Goal: Information Seeking & Learning: Learn about a topic

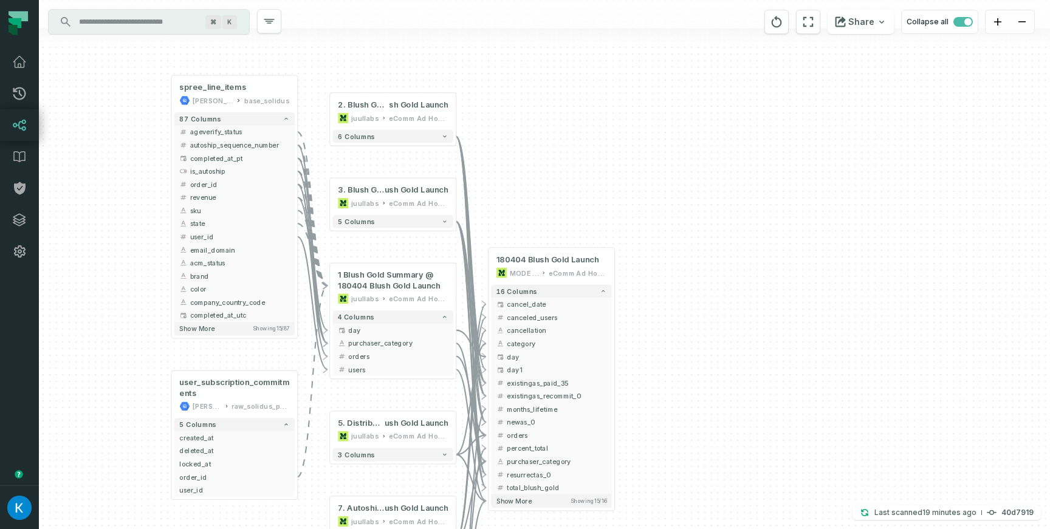
drag, startPoint x: 150, startPoint y: 134, endPoint x: 129, endPoint y: 233, distance: 101.2
click at [128, 235] on div "+ spree_line_items [PERSON_NAME]-warehouse base_solidus + 87 columns + ageverif…" at bounding box center [544, 264] width 1011 height 529
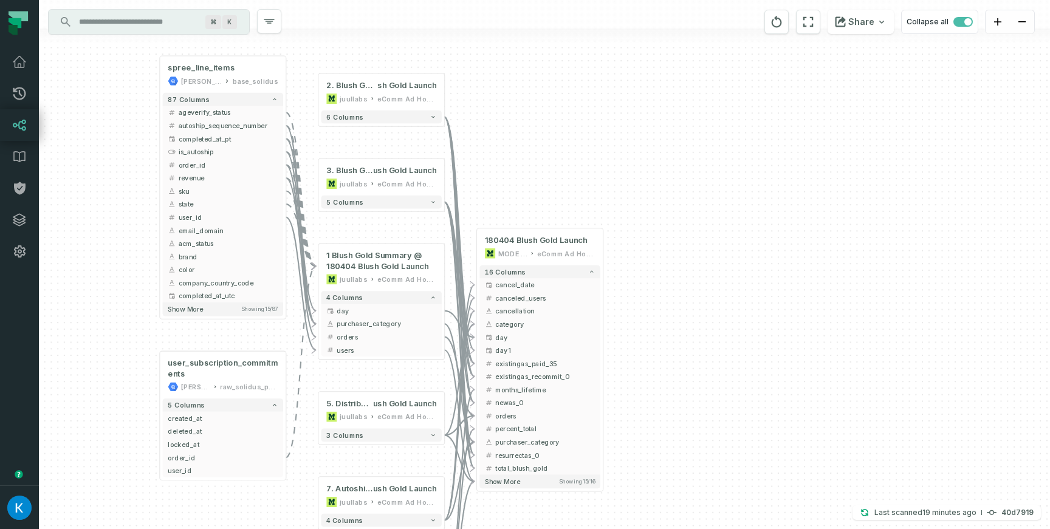
drag, startPoint x: 549, startPoint y: 166, endPoint x: 521, endPoint y: 146, distance: 33.9
click at [525, 144] on div "+ spree_line_items [PERSON_NAME]-warehouse base_solidus + 87 columns + ageverif…" at bounding box center [544, 264] width 1011 height 529
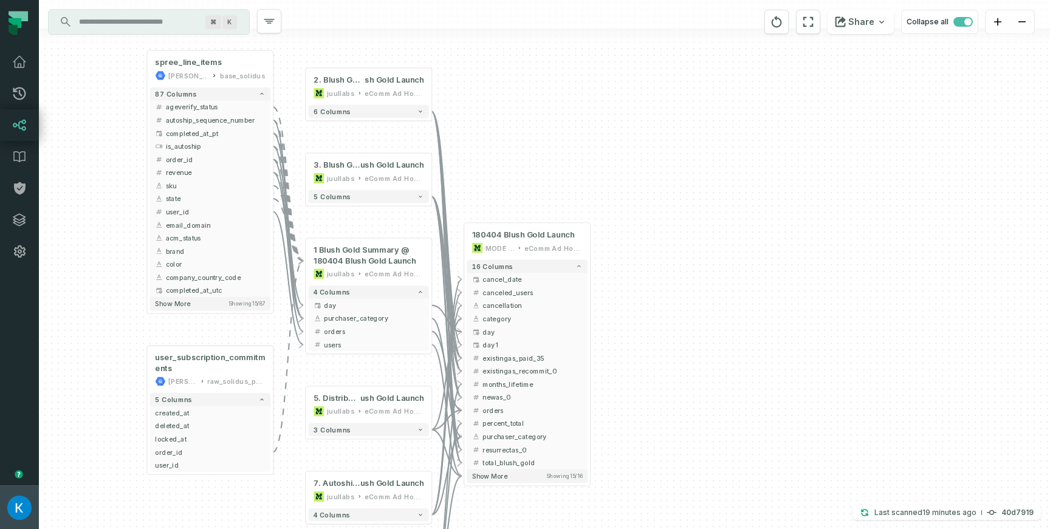
click at [27, 498] on img "button" at bounding box center [19, 508] width 24 height 24
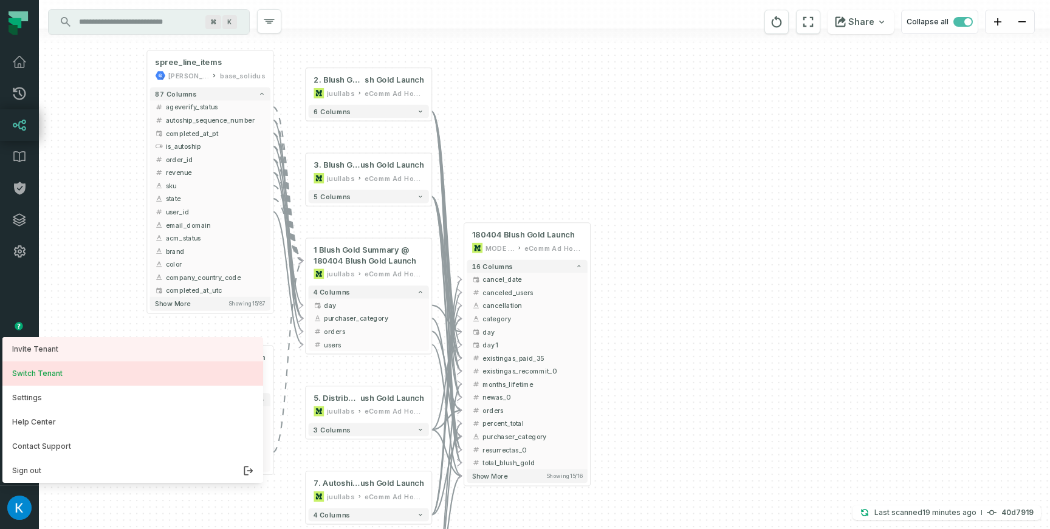
click at [88, 368] on button "Switch Tenant" at bounding box center [132, 374] width 261 height 24
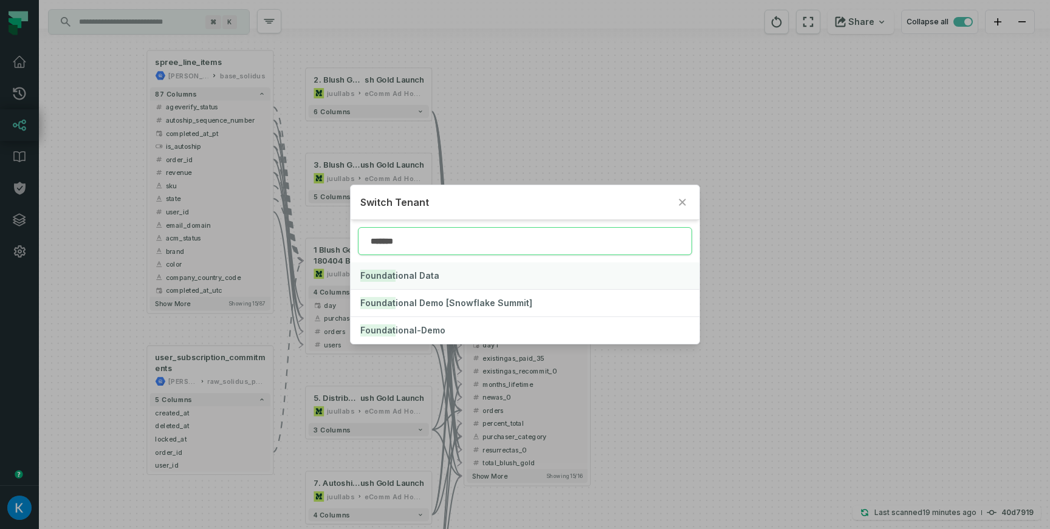
type input "*******"
click at [402, 284] on button "Foundat ional Data" at bounding box center [525, 276] width 349 height 27
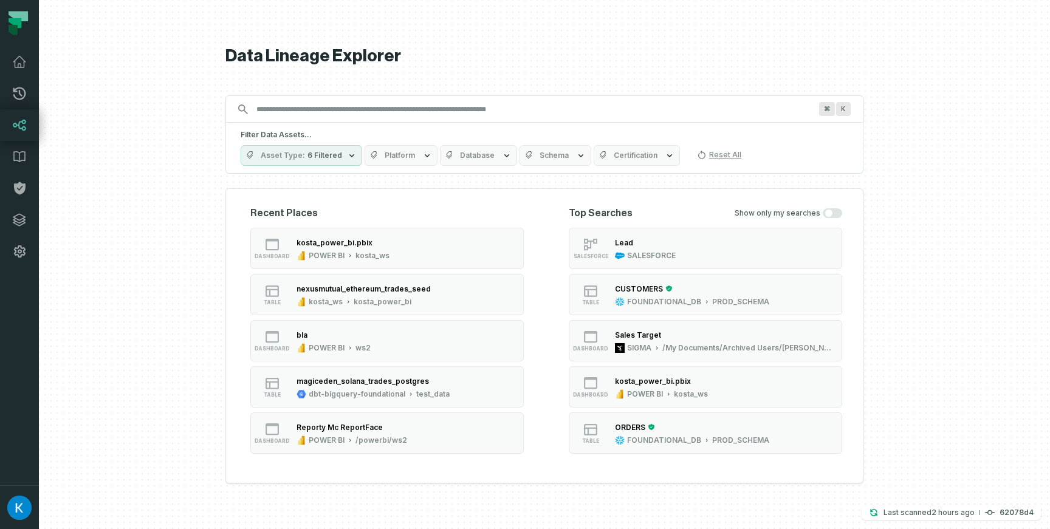
click at [283, 125] on div "Filter Data Assets... Asset Type 6 Filtered Platform Database Schema Certificat…" at bounding box center [544, 148] width 638 height 51
click at [319, 168] on div "Filter Data Assets... Asset Type 6 Filtered Platform Database Schema Certificat…" at bounding box center [544, 148] width 638 height 51
click at [322, 159] on span "6 Filtered" at bounding box center [325, 156] width 35 height 10
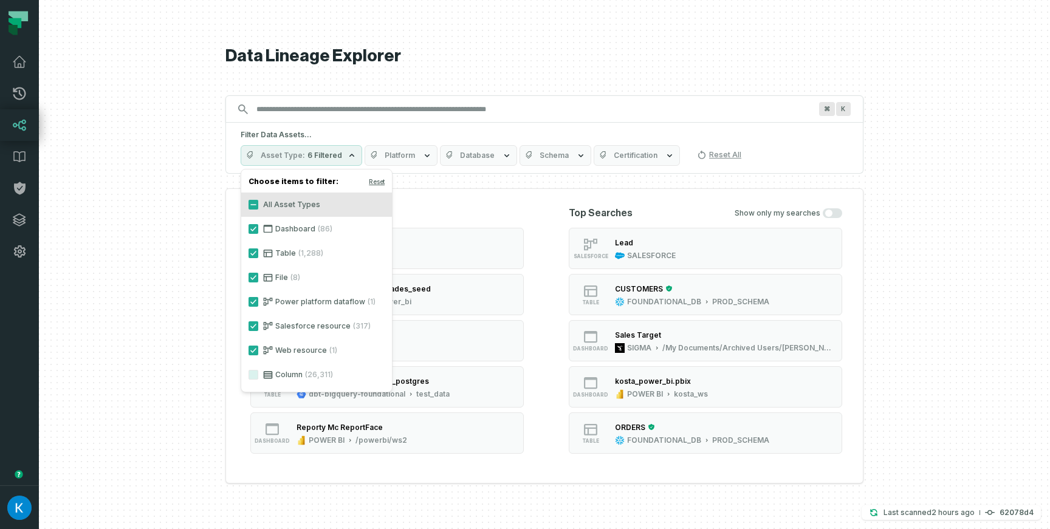
click at [322, 159] on span "6 Filtered" at bounding box center [325, 156] width 35 height 10
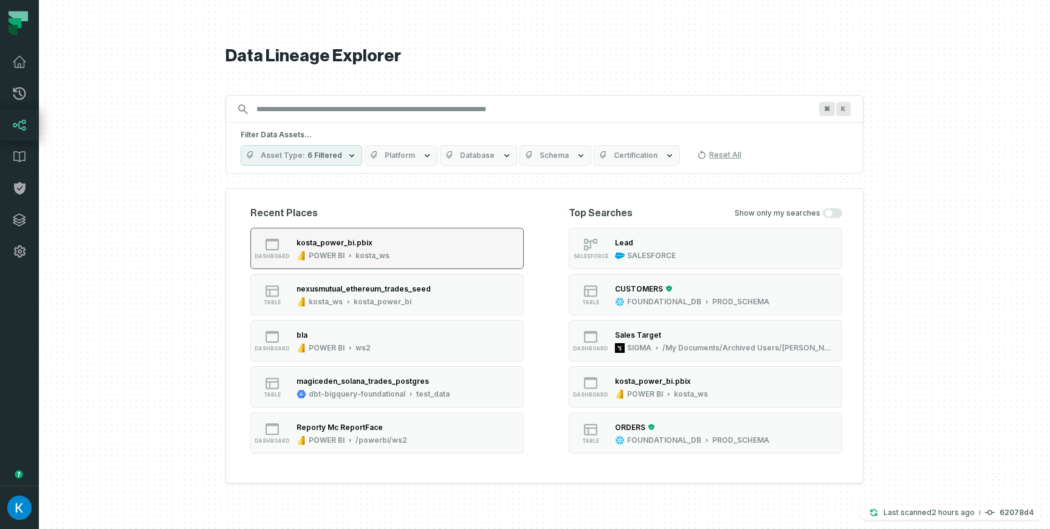
click at [386, 257] on div "kosta_ws" at bounding box center [373, 256] width 34 height 10
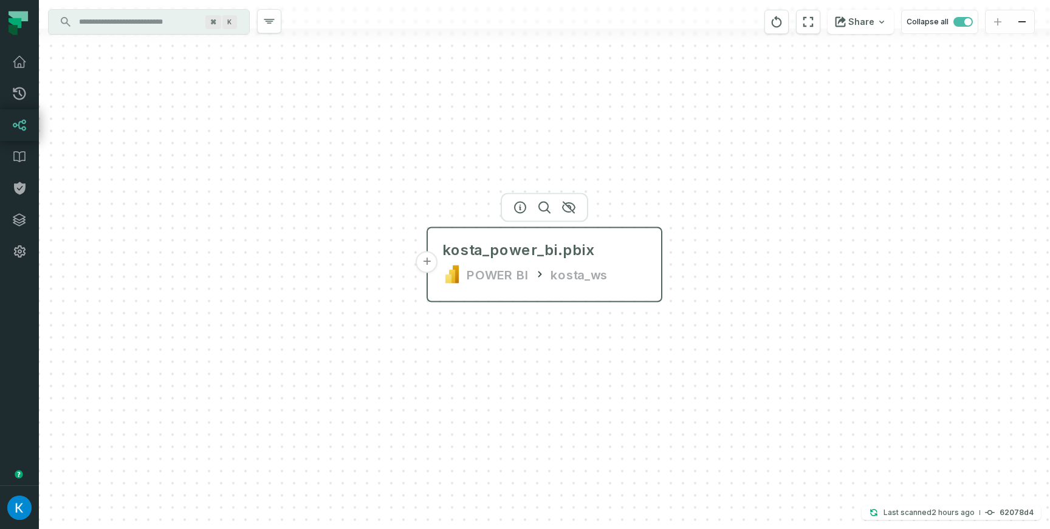
click at [625, 261] on div "kosta_power_bi.pbix POWER BI kosta_ws" at bounding box center [545, 262] width 224 height 58
click at [425, 262] on button "+" at bounding box center [427, 263] width 22 height 22
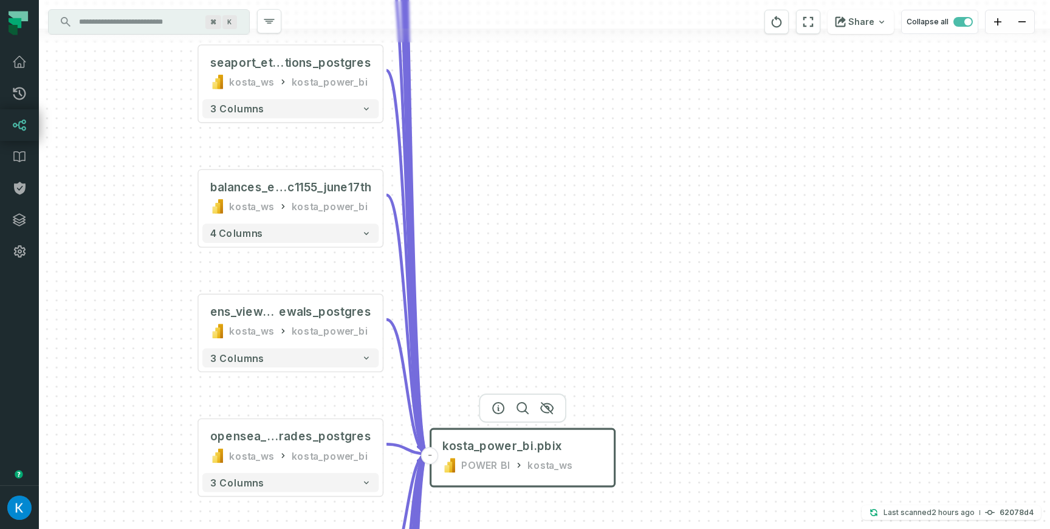
drag, startPoint x: 536, startPoint y: 134, endPoint x: 412, endPoint y: 194, distance: 137.5
click at [506, 135] on div "+ nft_linked_add resses_postgres kosta_ws kosta_power_bi + 2 columns + ens_view…" at bounding box center [544, 264] width 1011 height 529
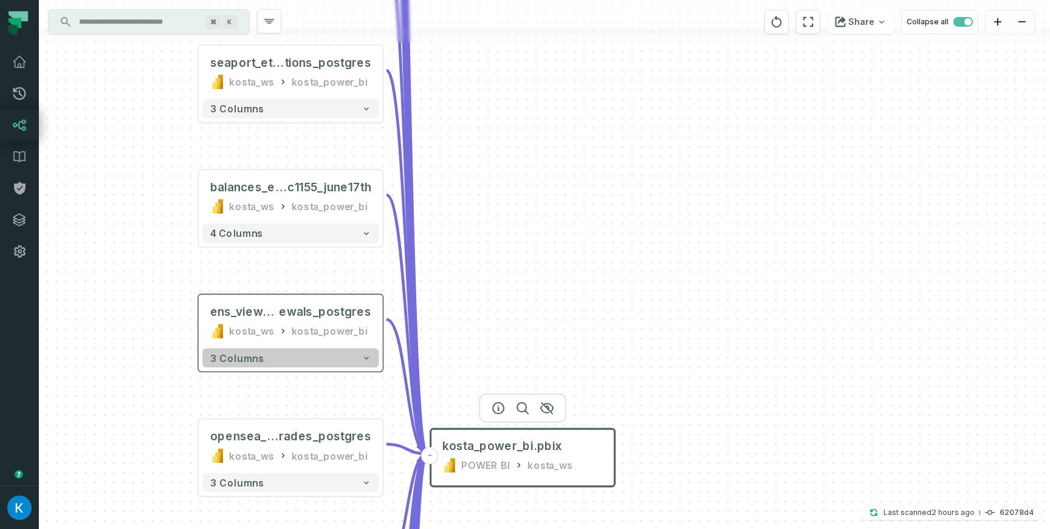
click at [321, 357] on button "3 columns" at bounding box center [290, 358] width 176 height 19
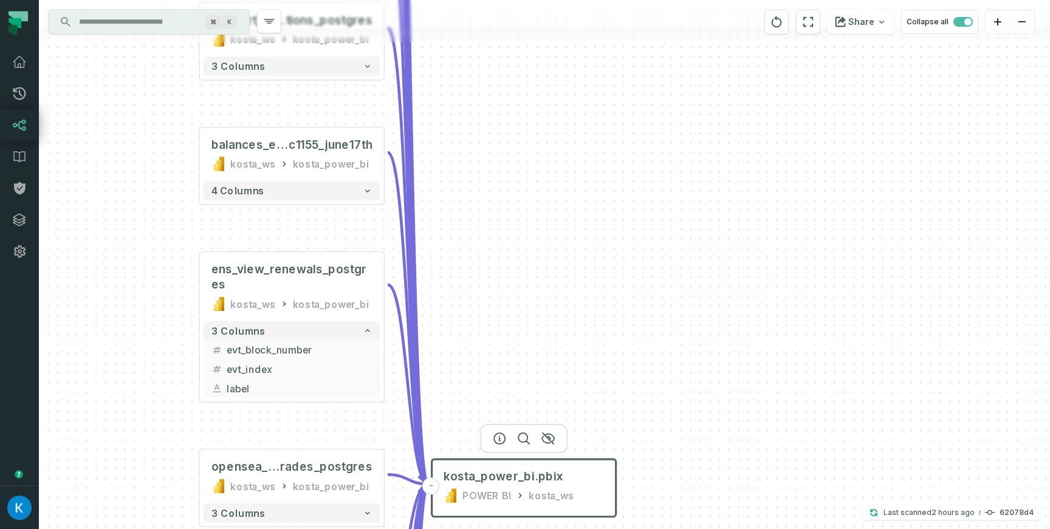
drag, startPoint x: 554, startPoint y: 323, endPoint x: 540, endPoint y: 306, distance: 21.6
click at [553, 308] on div "+ nft_linked_add resses_postgres kosta_ws kosta_power_bi + 2 columns + ens_view…" at bounding box center [544, 264] width 1011 height 529
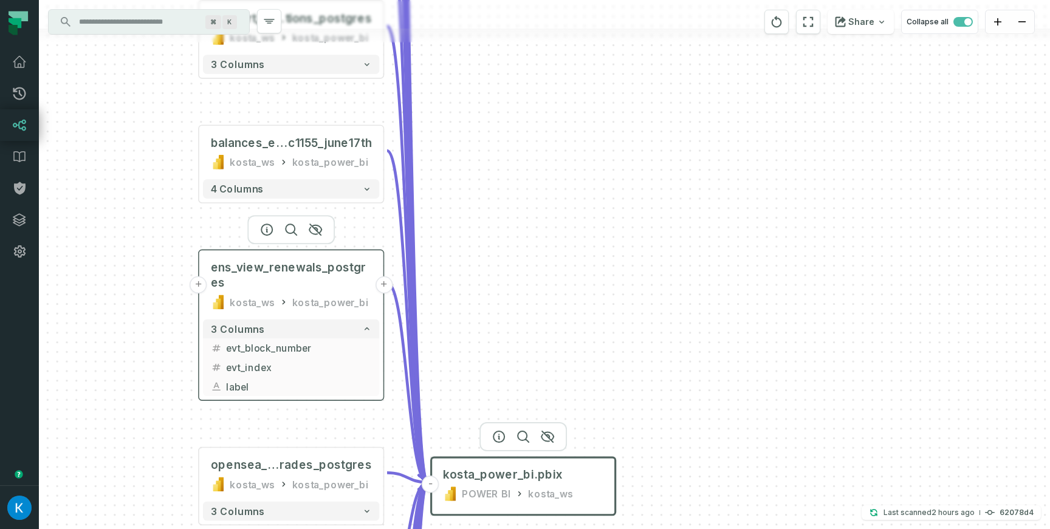
click at [198, 289] on button "+" at bounding box center [198, 285] width 17 height 17
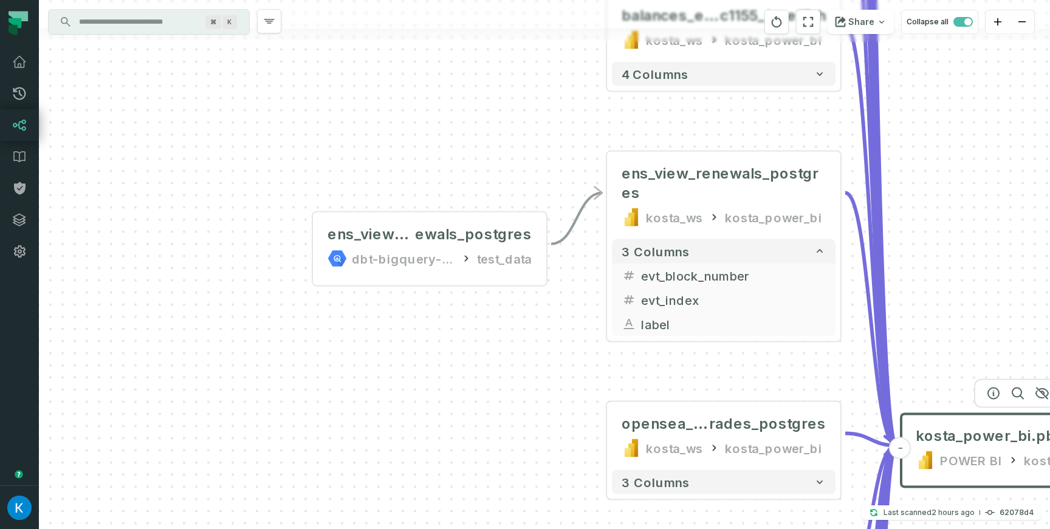
drag, startPoint x: 562, startPoint y: 347, endPoint x: 406, endPoint y: 361, distance: 156.2
click at [407, 362] on div "ens_view_ren ewals_postgres dbt-bigquery-foundational test_data + + nft_linked_…" at bounding box center [544, 264] width 1011 height 529
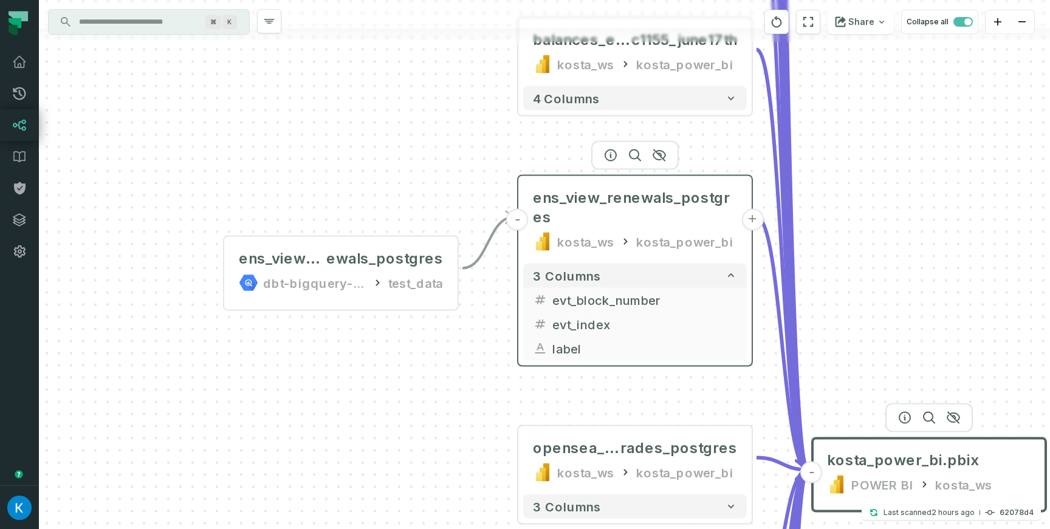
click at [514, 219] on button "-" at bounding box center [518, 220] width 22 height 22
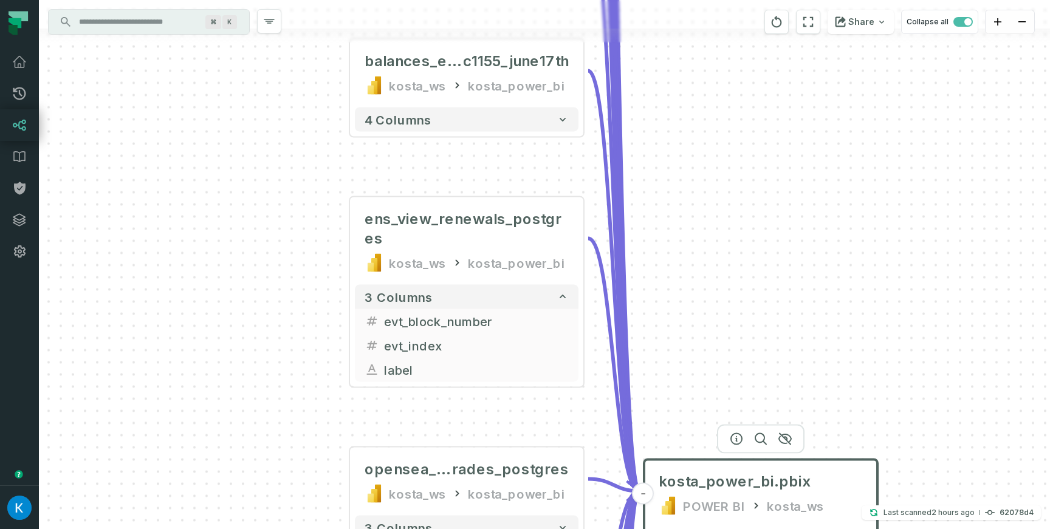
drag, startPoint x: 442, startPoint y: 331, endPoint x: 270, endPoint y: 354, distance: 173.5
click at [276, 353] on div "+ nft_linked_add resses_postgres kosta_ws kosta_power_bi + 2 columns + ens_view…" at bounding box center [544, 264] width 1011 height 529
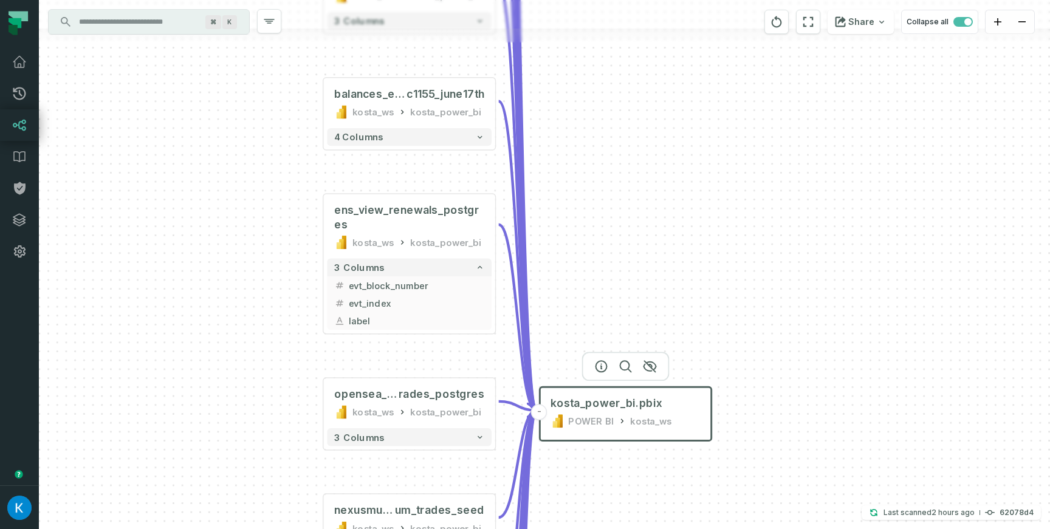
drag, startPoint x: 630, startPoint y: 280, endPoint x: 617, endPoint y: 227, distance: 54.4
click at [617, 227] on div "+ nft_linked_add resses_postgres kosta_ws kosta_power_bi + 2 columns + ens_view…" at bounding box center [544, 264] width 1011 height 529
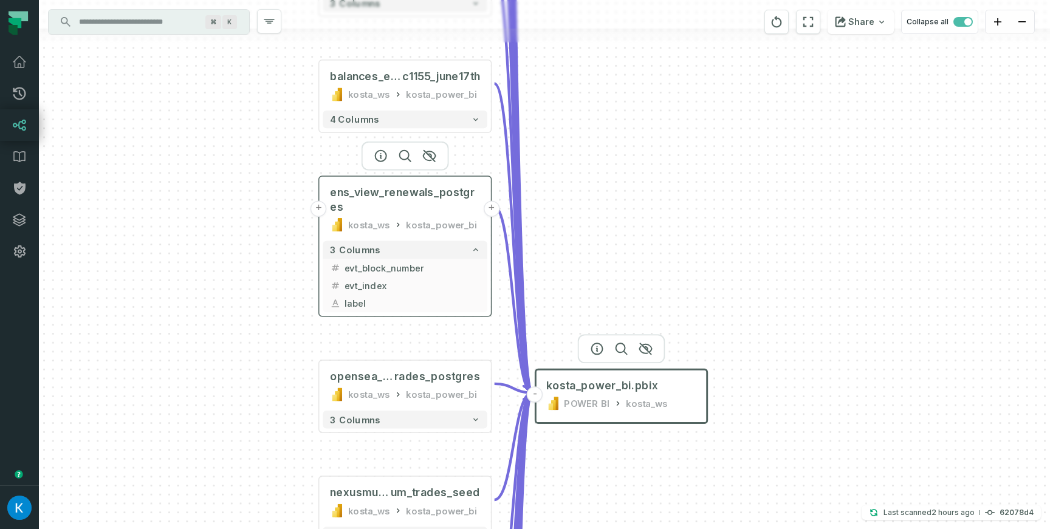
click at [322, 208] on button "+" at bounding box center [319, 209] width 16 height 16
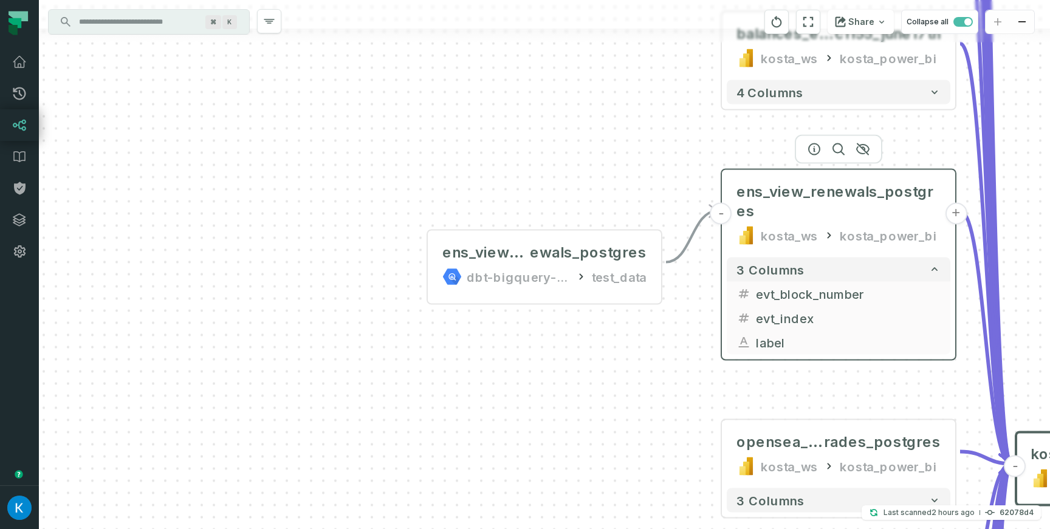
click at [718, 213] on button "-" at bounding box center [721, 214] width 22 height 22
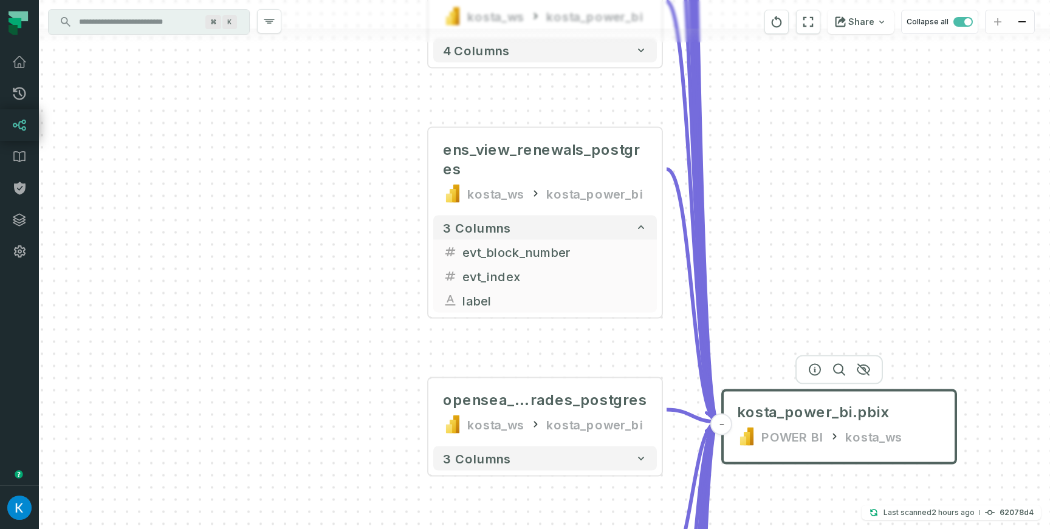
drag, startPoint x: 614, startPoint y: 268, endPoint x: 313, endPoint y: 228, distance: 303.5
click at [318, 227] on div "+ nft_linked_add resses_postgres kosta_ws kosta_power_bi + 2 columns + ens_view…" at bounding box center [544, 264] width 1011 height 529
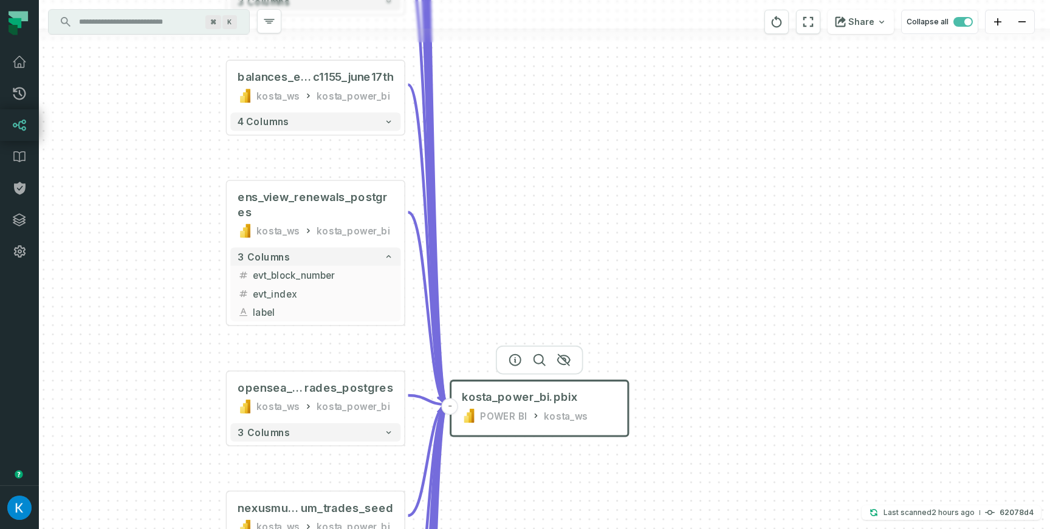
drag, startPoint x: 810, startPoint y: 218, endPoint x: 525, endPoint y: 213, distance: 285.7
click at [531, 212] on div "+ nft_linked_add resses_postgres kosta_ws kosta_power_bi + 2 columns + ens_view…" at bounding box center [544, 264] width 1011 height 529
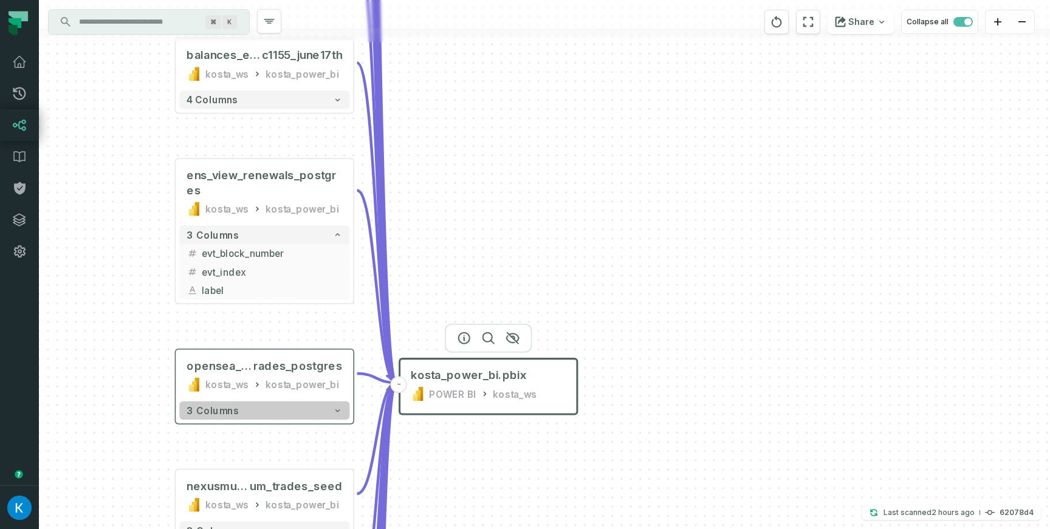
click at [312, 413] on button "3 columns" at bounding box center [264, 411] width 170 height 18
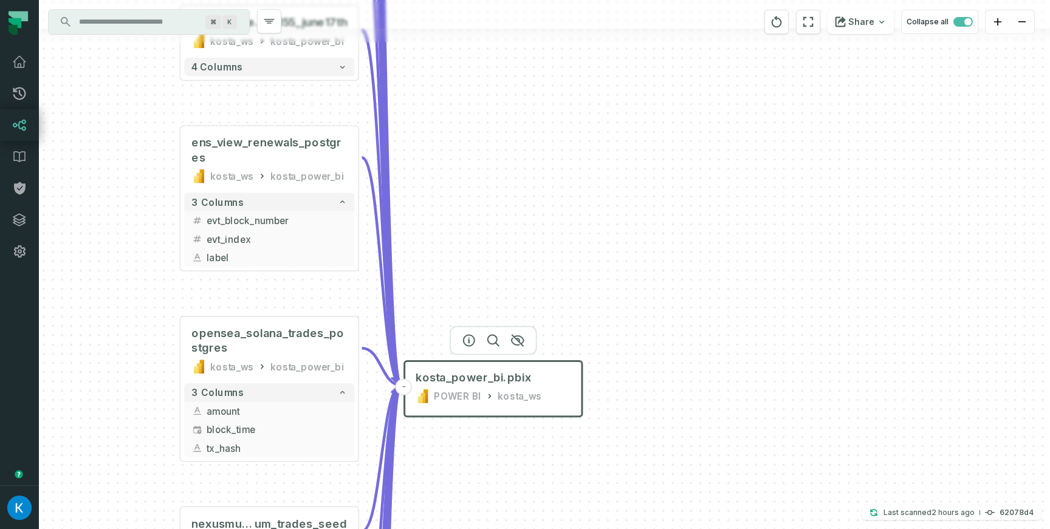
drag, startPoint x: 501, startPoint y: 269, endPoint x: 442, endPoint y: 254, distance: 61.3
click at [499, 232] on div "+ nft_linked_add resses_postgres kosta_ws kosta_power_bi + 2 columns + ens_view…" at bounding box center [544, 264] width 1011 height 529
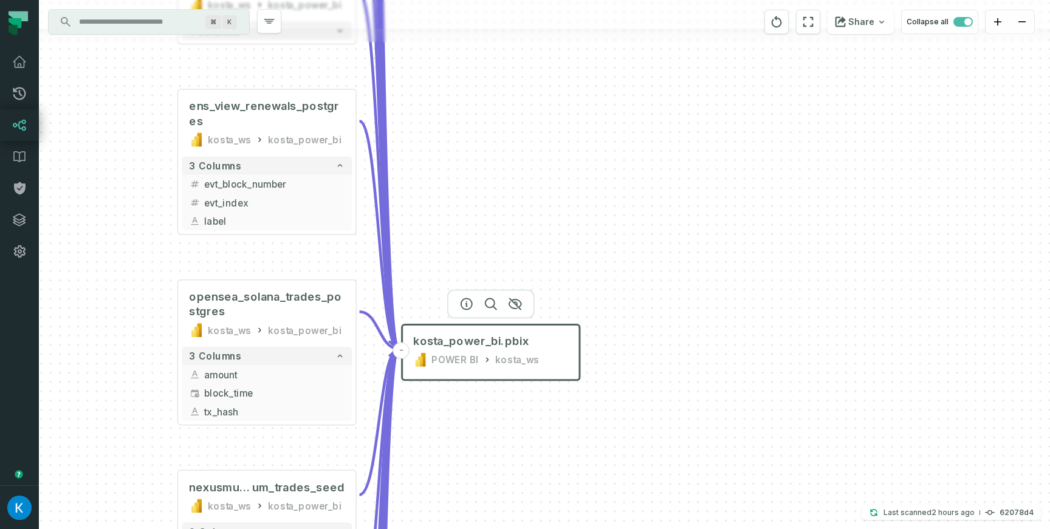
click at [120, 26] on input "Discovery Provider cmdk menu" at bounding box center [138, 21] width 132 height 19
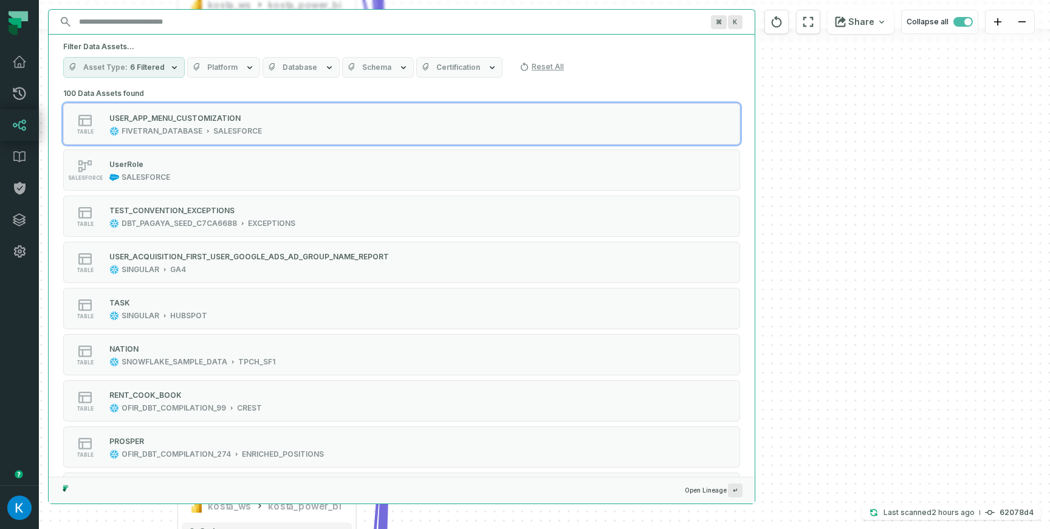
click at [130, 69] on span "6 Filtered" at bounding box center [147, 68] width 35 height 10
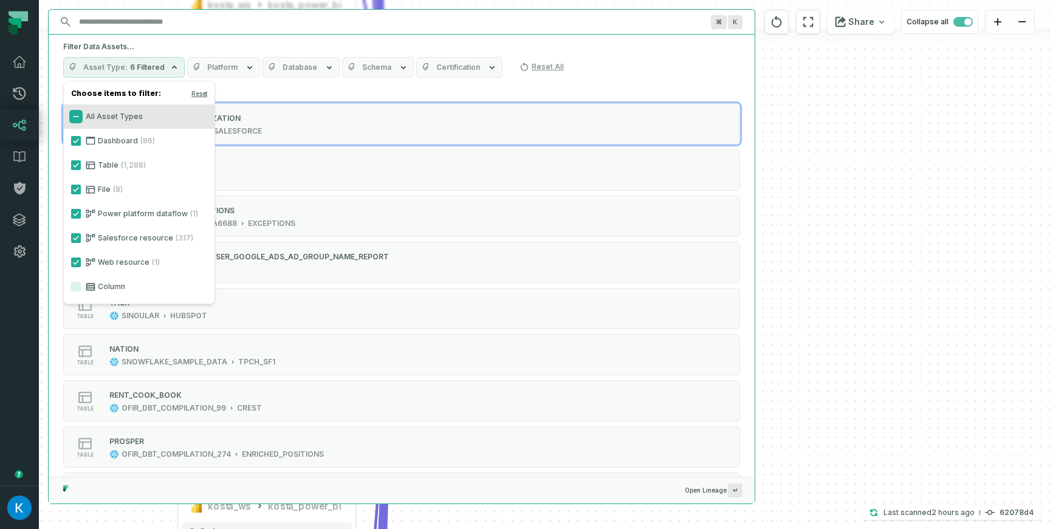
click at [73, 115] on button "All Asset Types" at bounding box center [76, 117] width 10 height 10
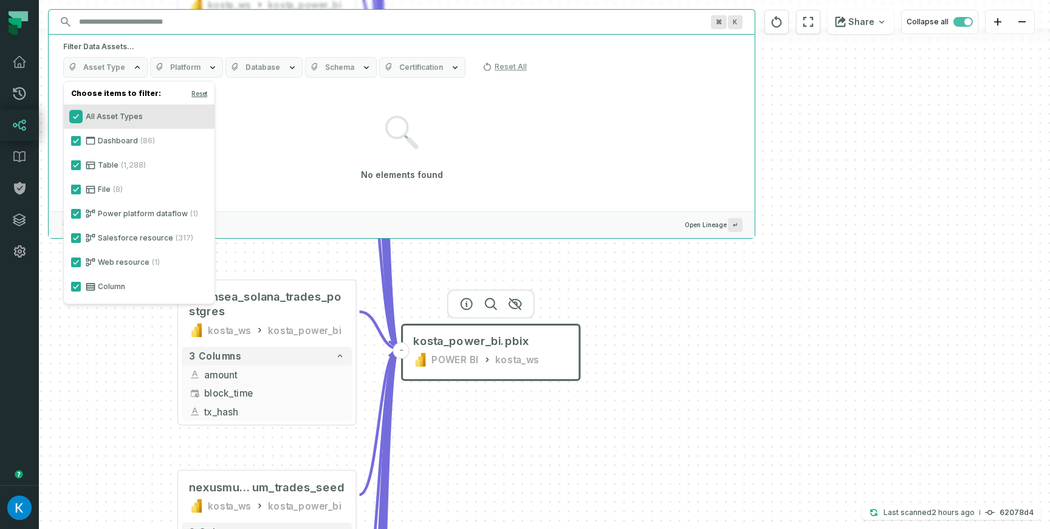
click at [77, 112] on button "All Asset Types" at bounding box center [76, 117] width 10 height 10
drag, startPoint x: 77, startPoint y: 140, endPoint x: 84, endPoint y: 134, distance: 9.9
click at [77, 140] on button "Dashboard (86)" at bounding box center [76, 141] width 10 height 10
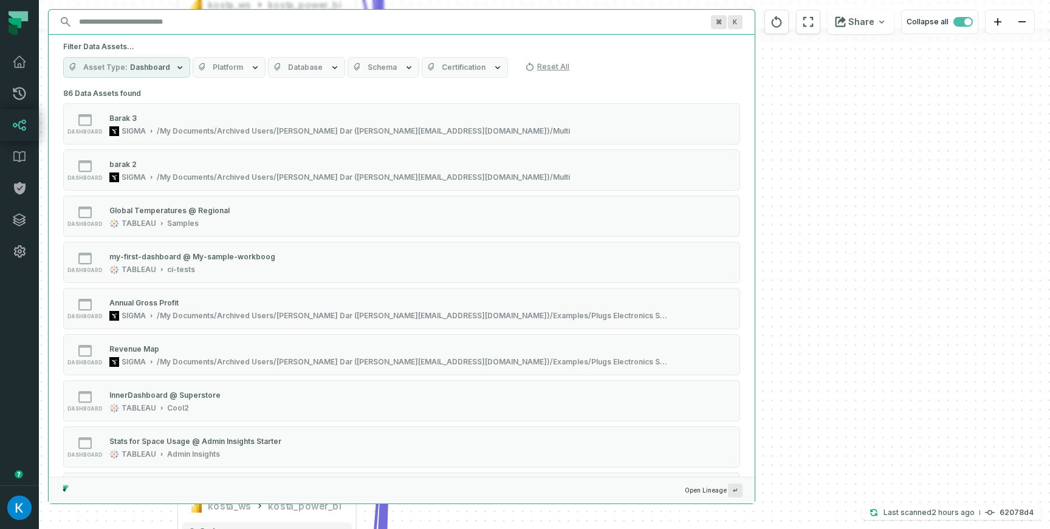
click at [232, 68] on span "Platform" at bounding box center [228, 68] width 30 height 10
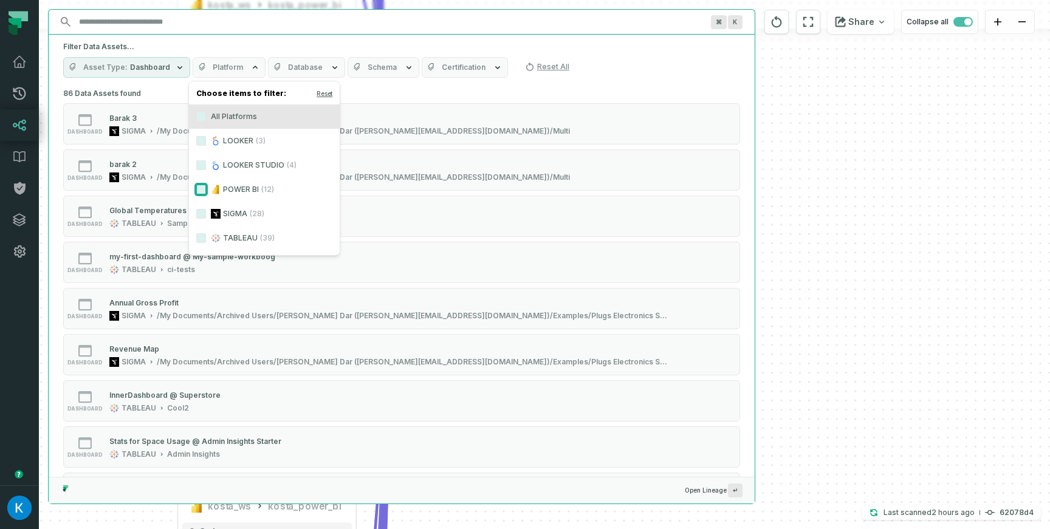
click at [202, 187] on button "POWER BI (12)" at bounding box center [201, 190] width 10 height 10
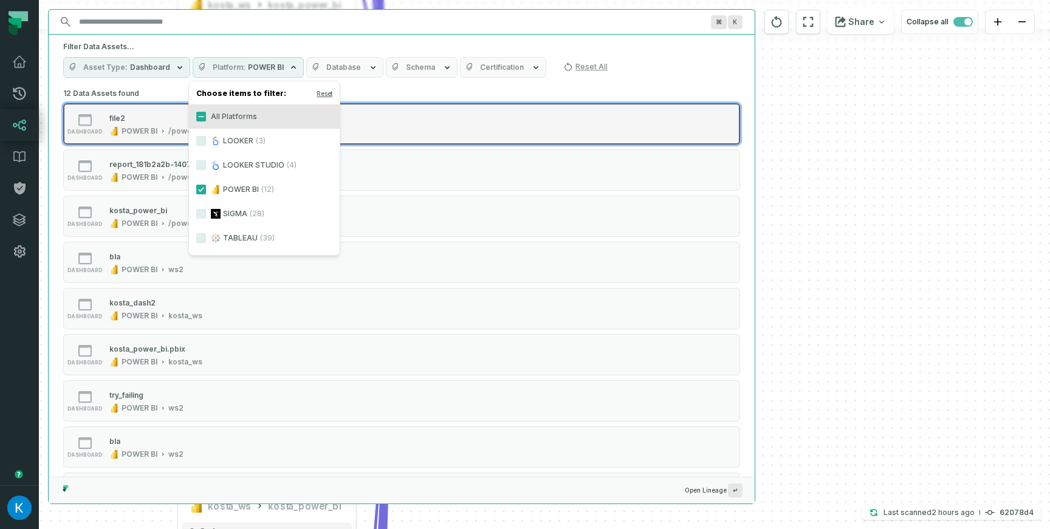
click at [146, 131] on div "POWER BI" at bounding box center [140, 131] width 36 height 10
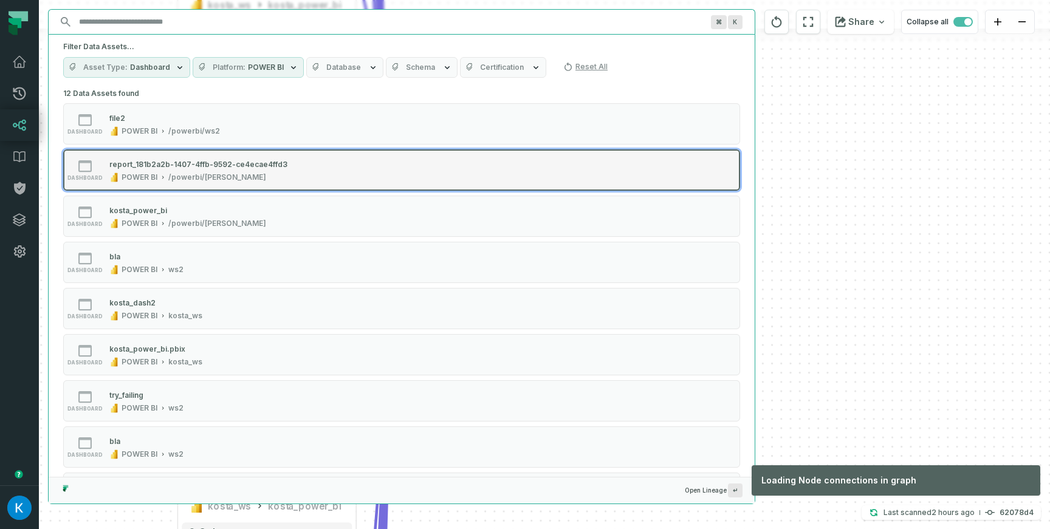
click at [144, 163] on div "report_181b2a2b-1407-4ffb-9592-ce4ecae4ffd3" at bounding box center [198, 164] width 178 height 9
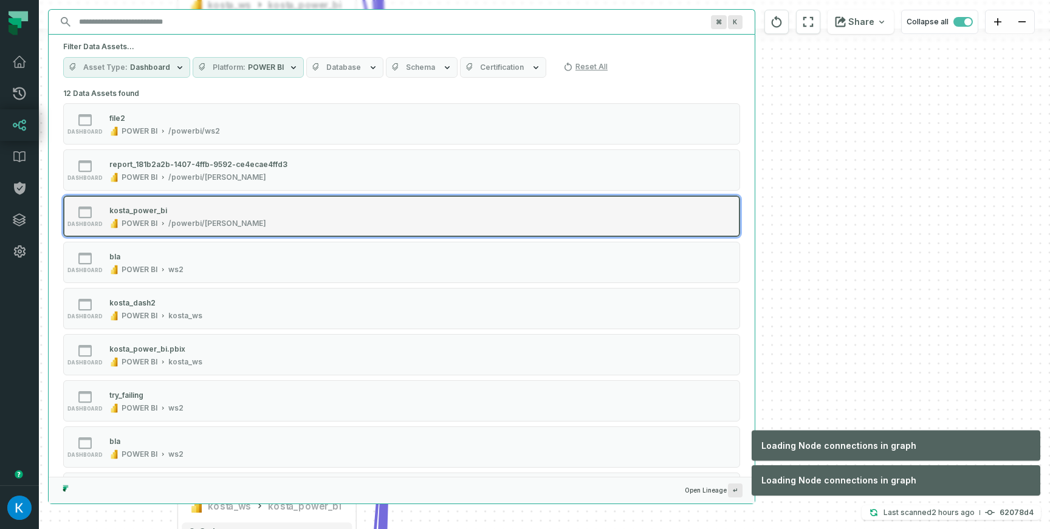
click at [146, 218] on div "kosta_power_bi POWER BI /powerbi/kosta_ws" at bounding box center [188, 216] width 167 height 24
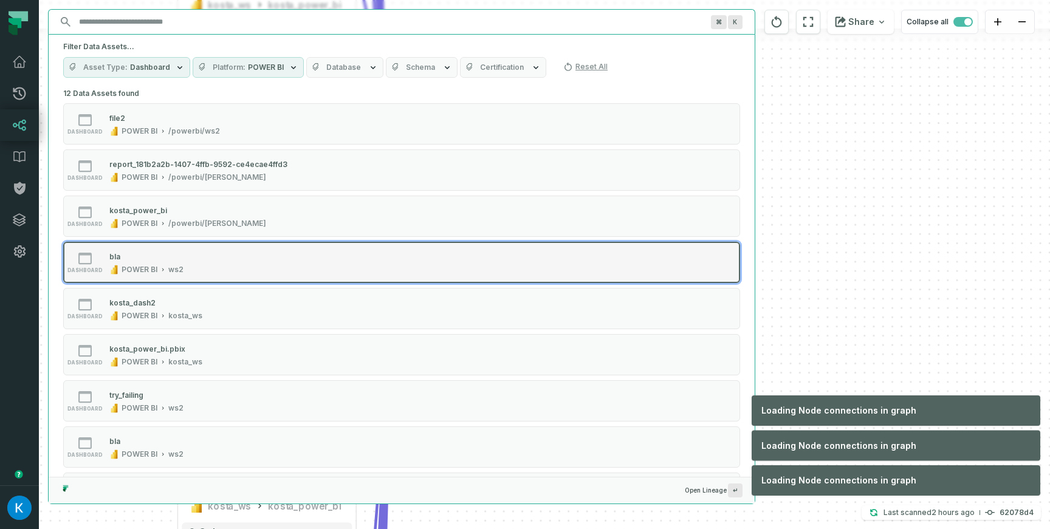
click at [146, 244] on button "dashboard bla POWER BI ws2" at bounding box center [401, 262] width 677 height 41
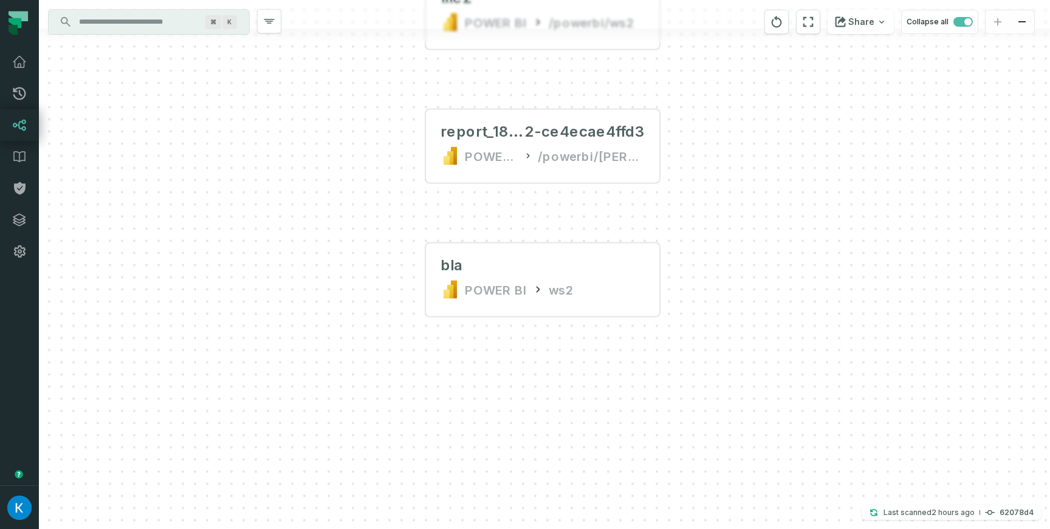
drag, startPoint x: 746, startPoint y: 204, endPoint x: 735, endPoint y: 363, distance: 159.0
click at [738, 363] on div "+ nft_linked_add resses_postgres kosta_ws kosta_power_bi + 2 columns + ens_view…" at bounding box center [544, 264] width 1011 height 529
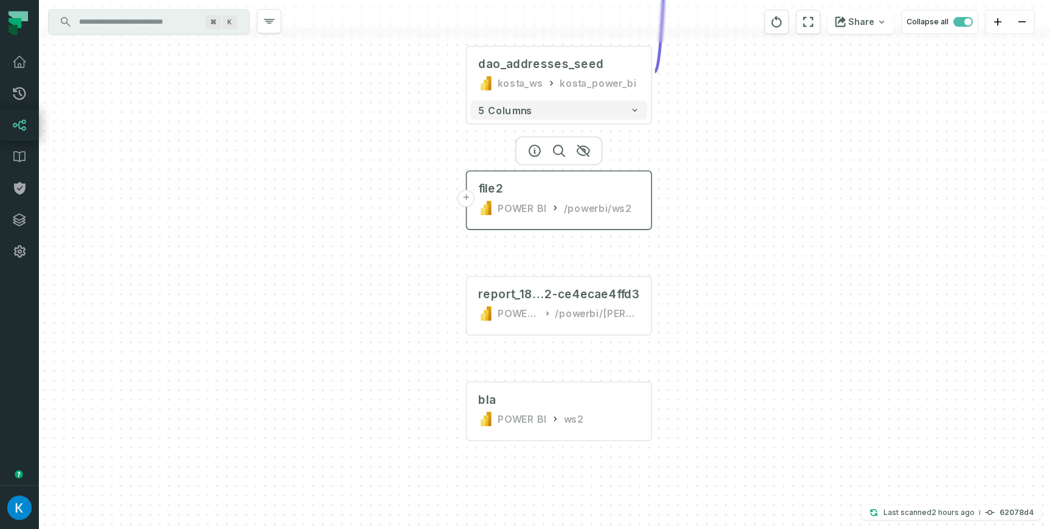
click at [467, 199] on button "+" at bounding box center [466, 198] width 17 height 17
click at [470, 203] on button "+" at bounding box center [466, 198] width 17 height 17
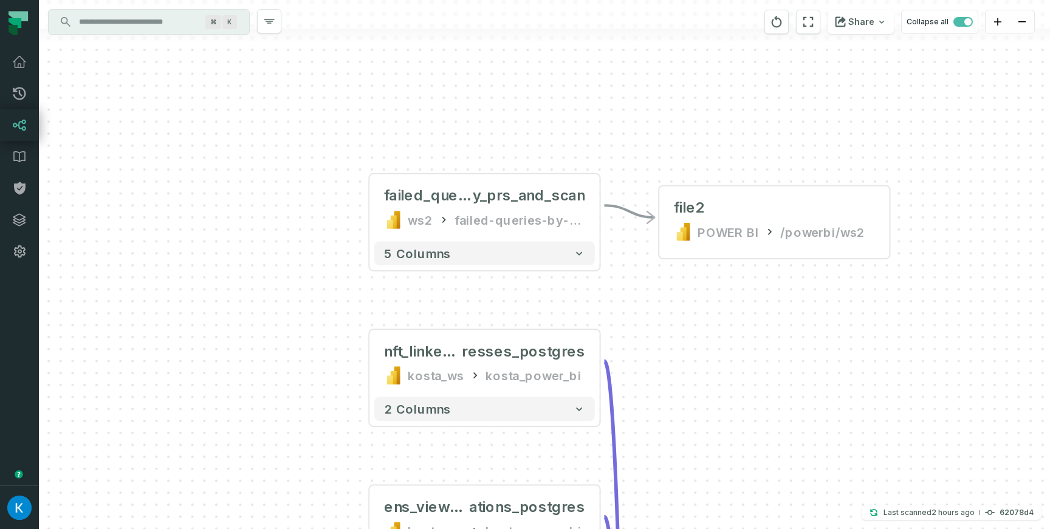
drag, startPoint x: 343, startPoint y: 283, endPoint x: 281, endPoint y: 212, distance: 93.9
click at [269, 213] on div "+ failed_queries_b y_prs_and_scan ws2 failed-queries-by-client + 5 columns + nf…" at bounding box center [544, 264] width 1011 height 529
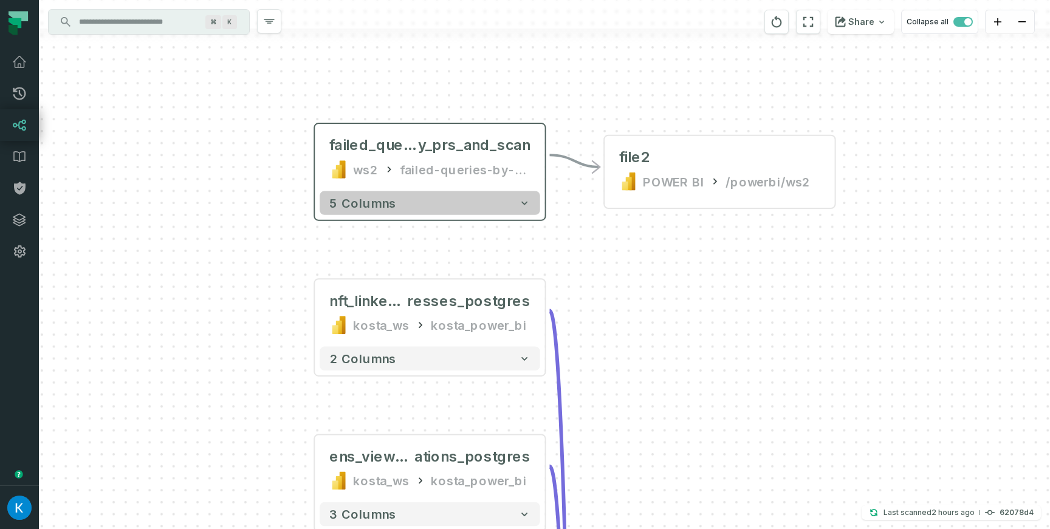
click at [488, 192] on button "5 columns" at bounding box center [430, 203] width 221 height 24
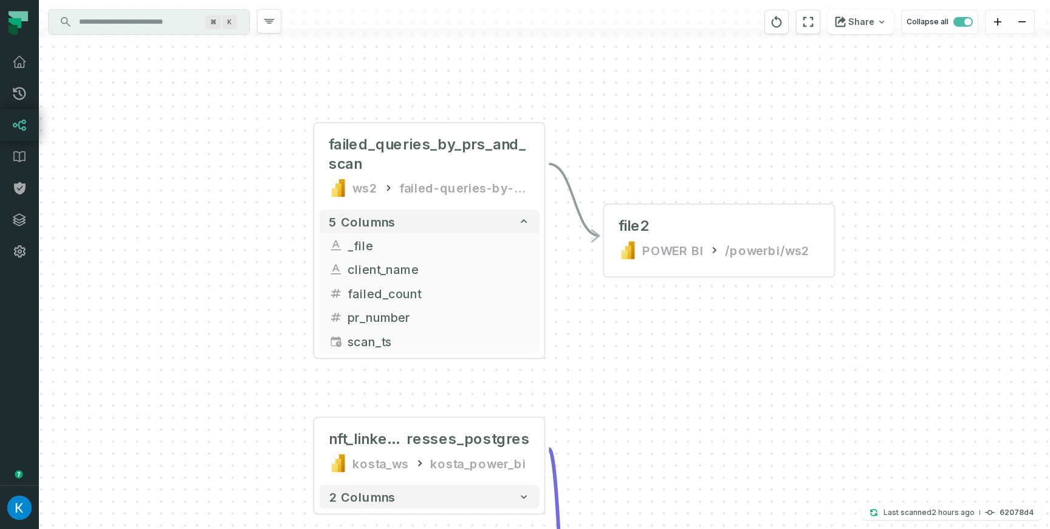
drag, startPoint x: 733, startPoint y: 345, endPoint x: 504, endPoint y: 191, distance: 275.8
click at [504, 191] on div "+ failed_queries_by_prs_and_scan ws2 failed-queries-by-client + 5 columns + _fi…" at bounding box center [544, 264] width 1011 height 529
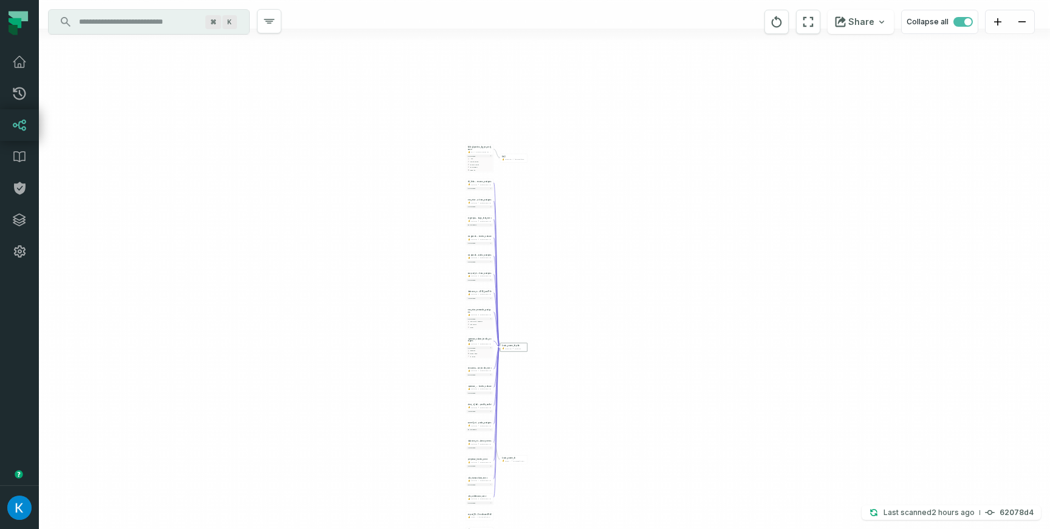
drag, startPoint x: 609, startPoint y: 339, endPoint x: 593, endPoint y: 12, distance: 326.8
click at [599, 35] on div "+ failed_queries_by_prs_and_scan ws2 failed-queries-by-client + 5 columns + _fi…" at bounding box center [544, 264] width 1011 height 529
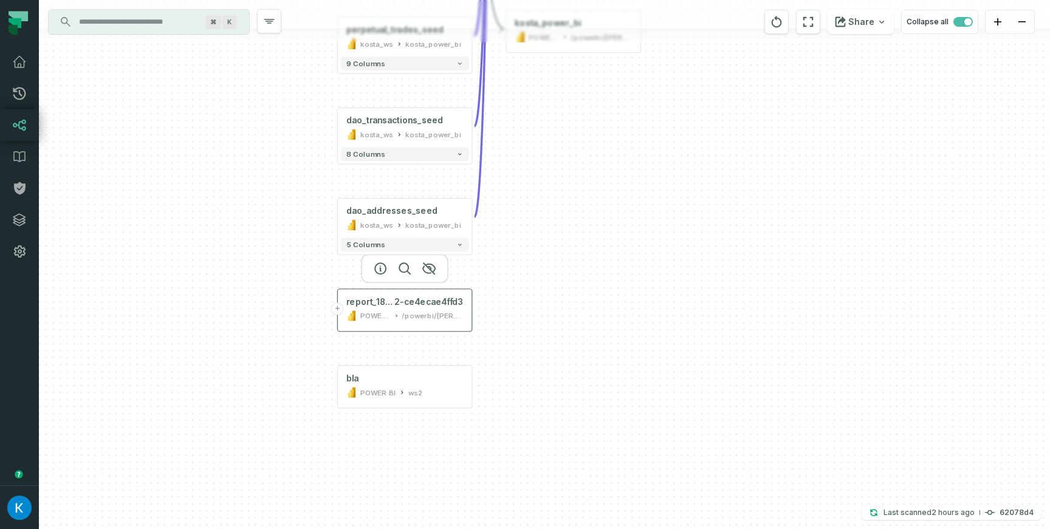
click at [336, 307] on button "+" at bounding box center [337, 309] width 13 height 13
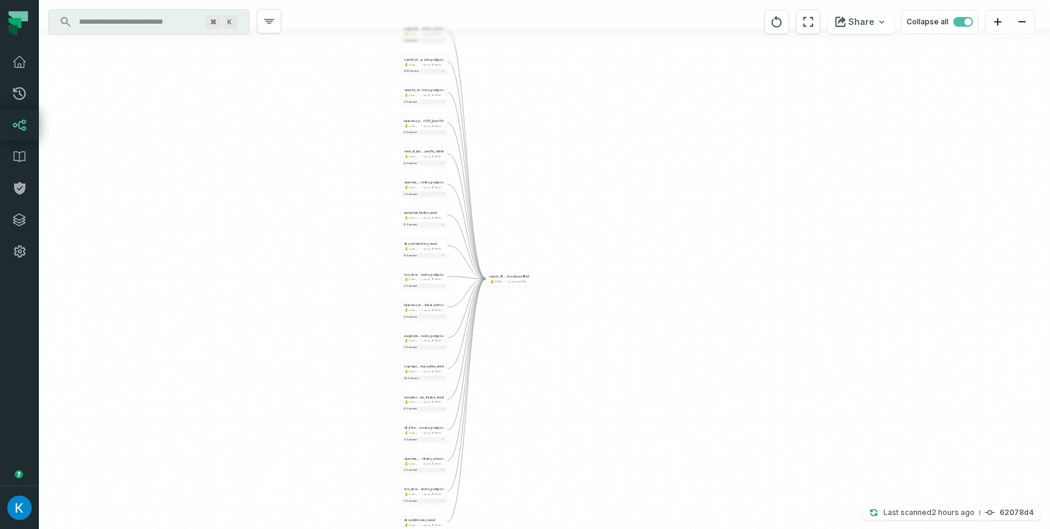
drag, startPoint x: 509, startPoint y: 359, endPoint x: 401, endPoint y: 322, distance: 114.4
click at [401, 324] on div "+ magiceden_solana_ trades_solscan kosta_ws report_181b2a2b-1407-4ffb-9592-ce4e…" at bounding box center [544, 264] width 1011 height 529
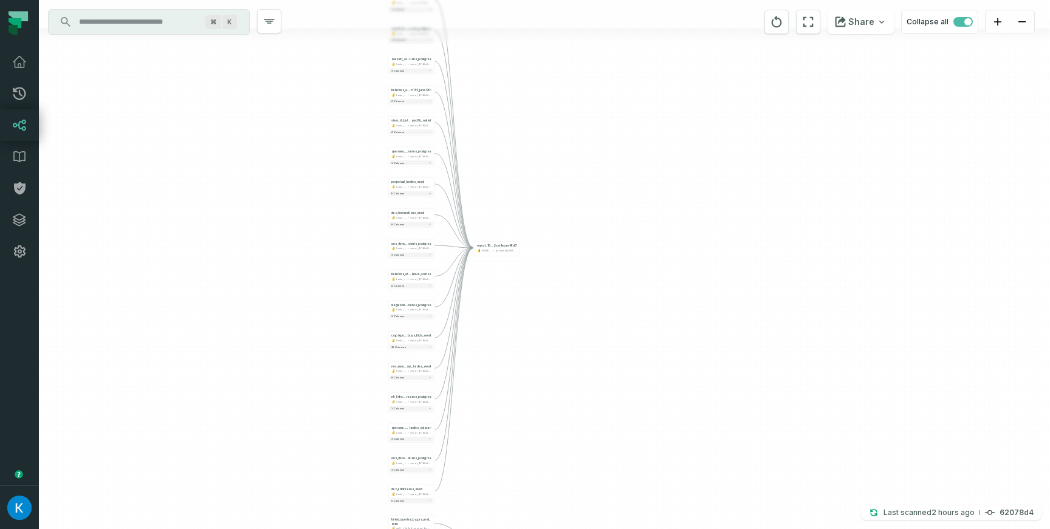
drag, startPoint x: 585, startPoint y: 317, endPoint x: 563, endPoint y: 159, distance: 160.1
click at [564, 149] on div "+ magiceden_solana_ trades_solscan kosta_ws report_181b2a2b-1407-4ffb-9592-ce4e…" at bounding box center [544, 264] width 1011 height 529
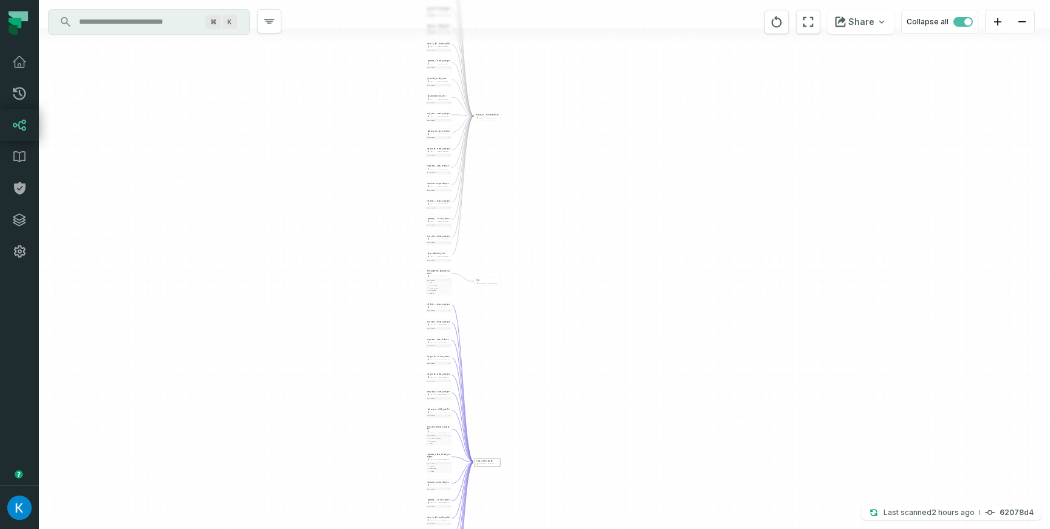
drag, startPoint x: 537, startPoint y: 368, endPoint x: 562, endPoint y: 74, distance: 295.9
click at [563, 77] on div "+ magiceden_solana_ trades_solscan kosta_ws report_181b2a2b-1407-4ffb-9592-ce4e…" at bounding box center [544, 264] width 1011 height 529
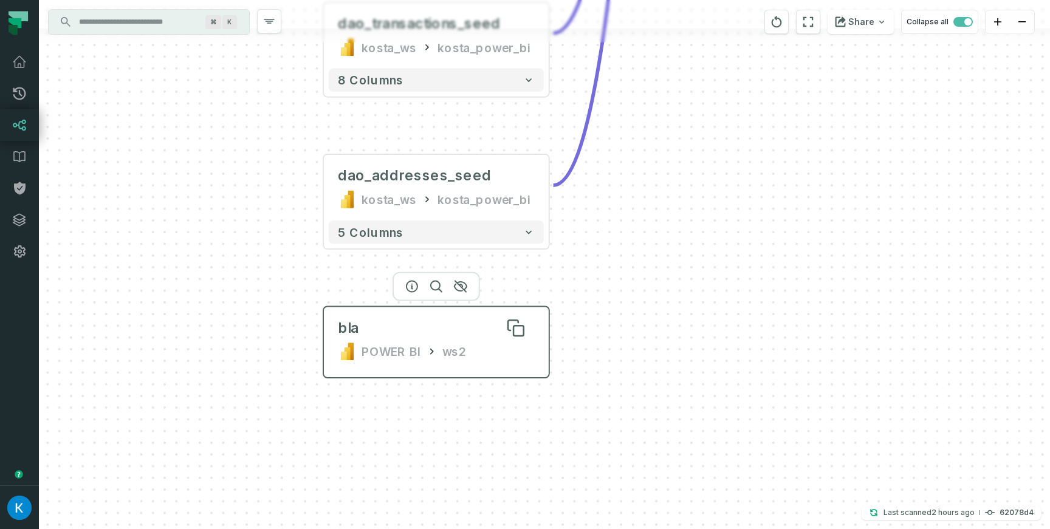
click at [356, 332] on div "bla" at bounding box center [348, 328] width 21 height 19
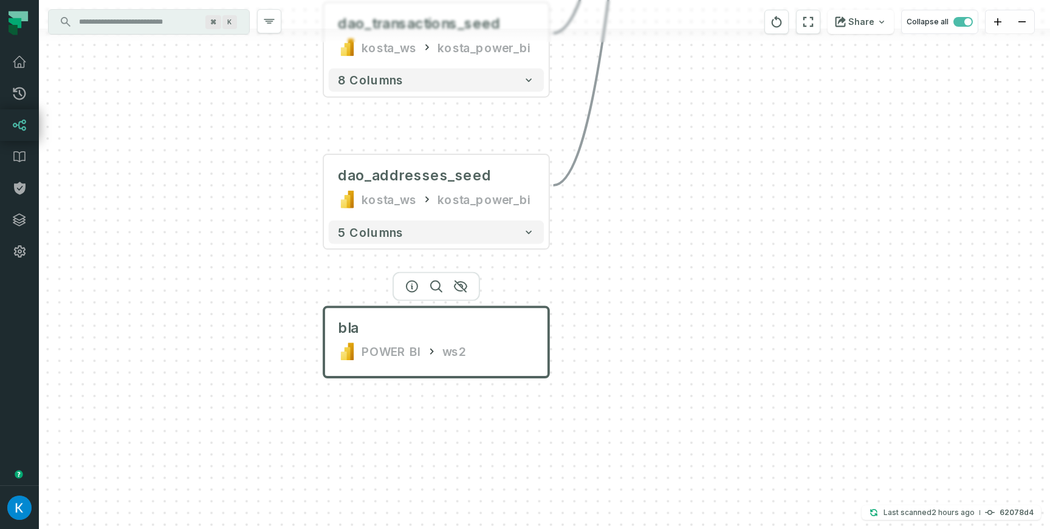
click at [135, 22] on input "Discovery Provider cmdk menu" at bounding box center [138, 21] width 132 height 19
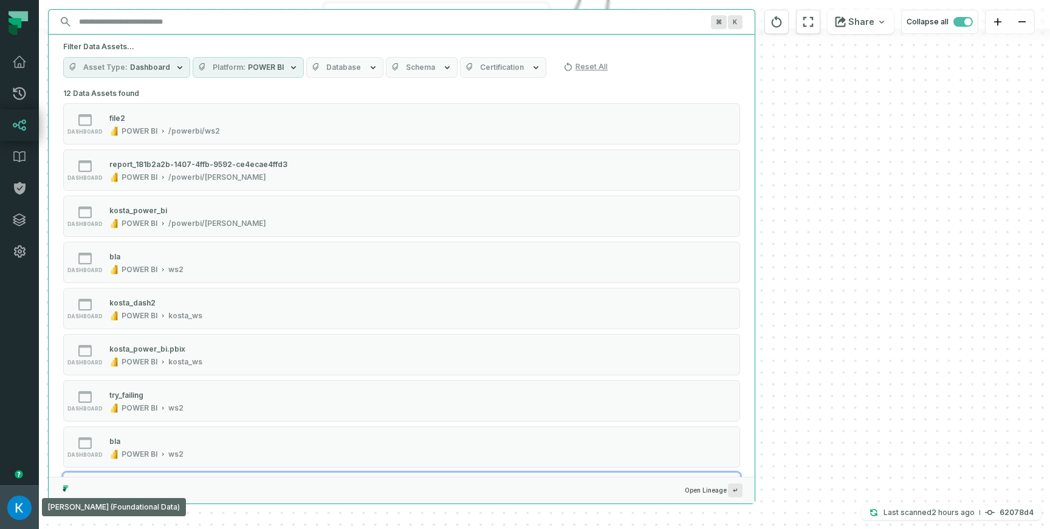
click at [29, 513] on img "button" at bounding box center [19, 508] width 24 height 24
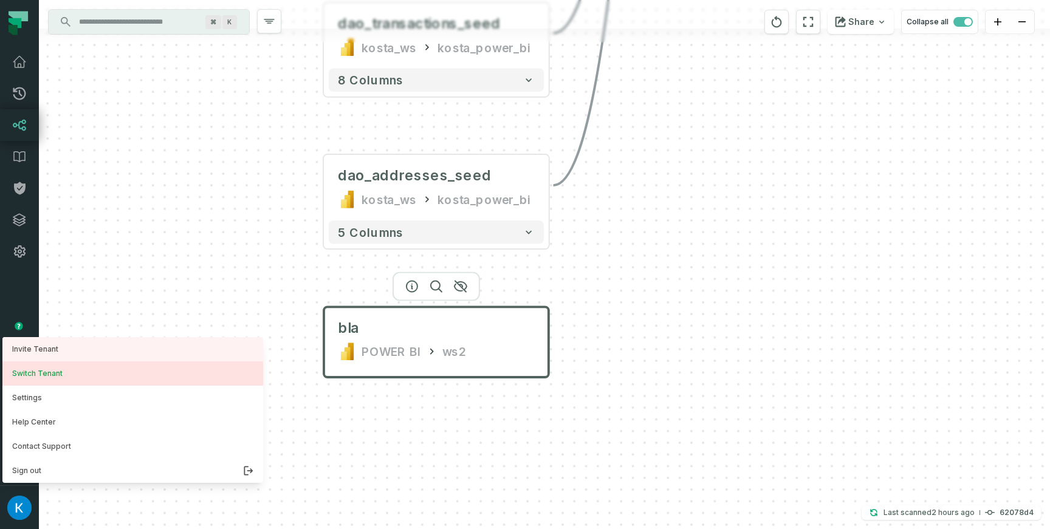
click at [108, 372] on button "Switch Tenant" at bounding box center [132, 374] width 261 height 24
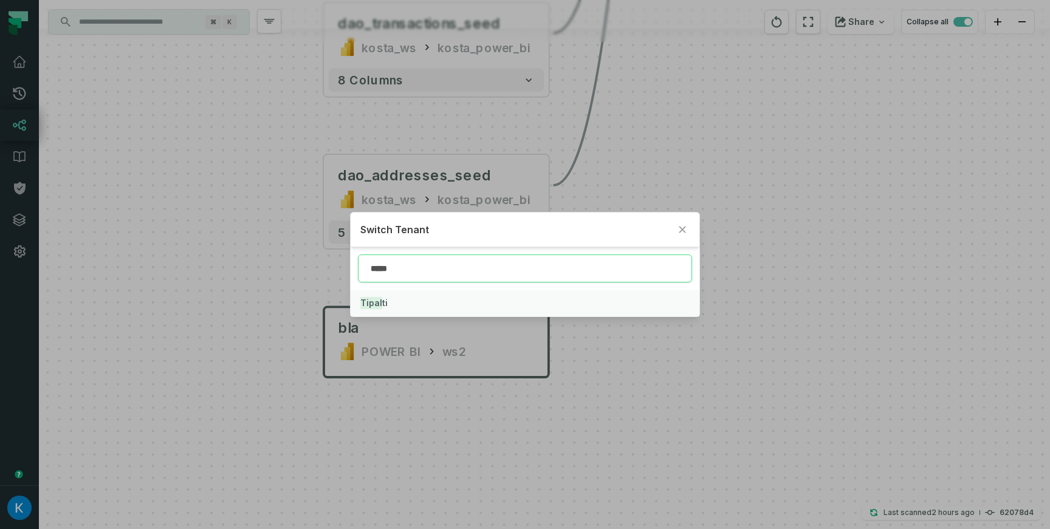
type input "*****"
click at [404, 302] on button "Tipal ti" at bounding box center [525, 303] width 349 height 27
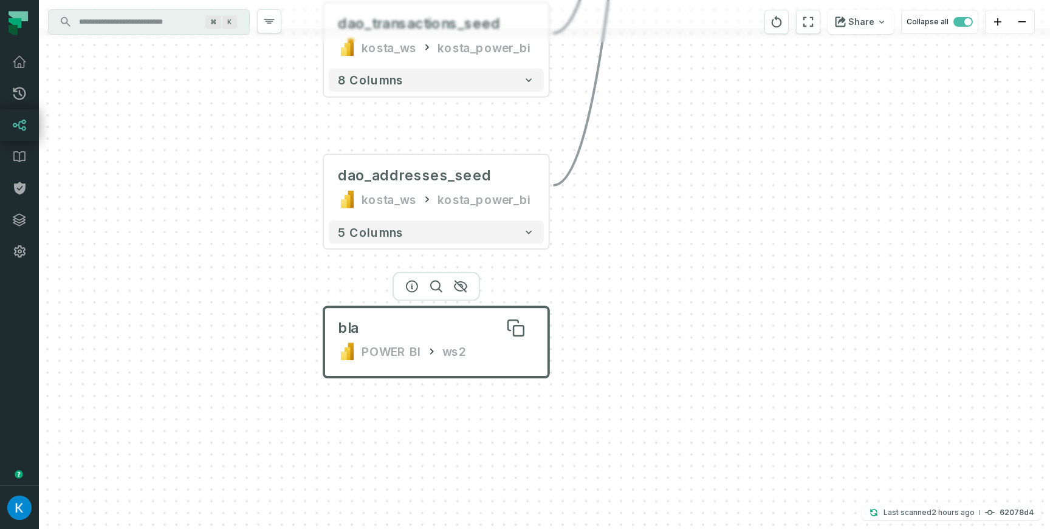
click at [384, 337] on div "bla" at bounding box center [436, 328] width 197 height 19
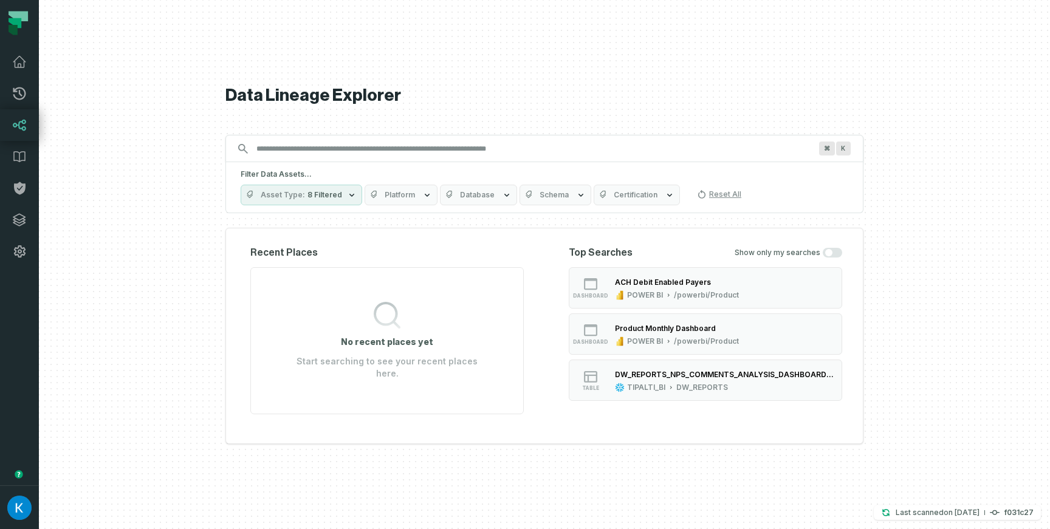
click at [326, 196] on span "8 Filtered" at bounding box center [325, 195] width 35 height 10
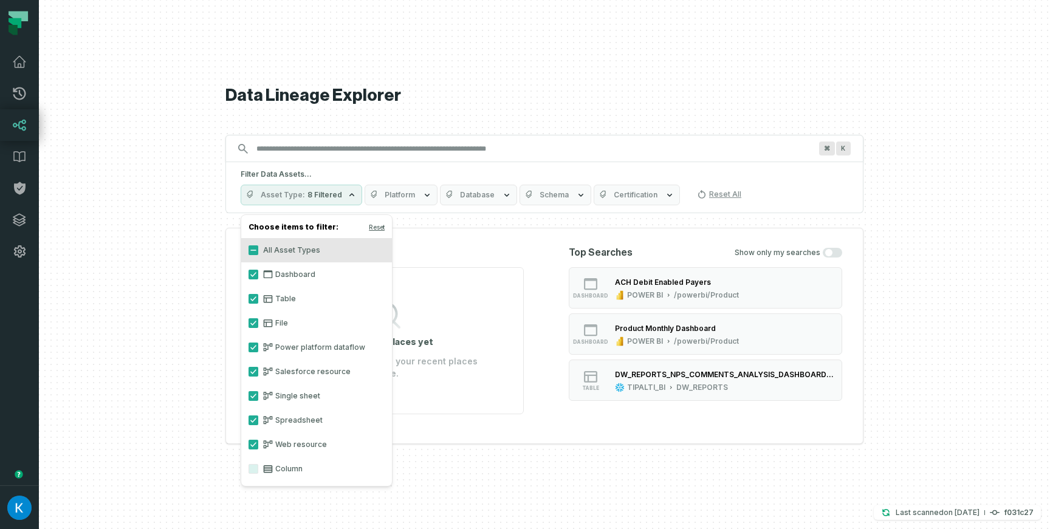
click at [258, 252] on label "All Asset Types" at bounding box center [316, 250] width 151 height 24
click at [258, 252] on button "All Asset Types" at bounding box center [254, 251] width 10 height 10
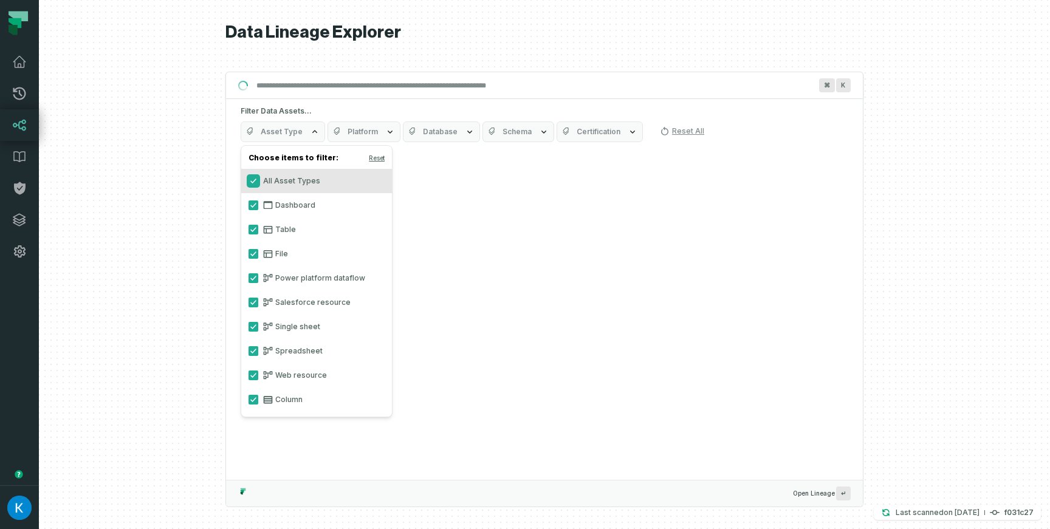
click at [255, 177] on button "All Asset Types" at bounding box center [254, 181] width 10 height 10
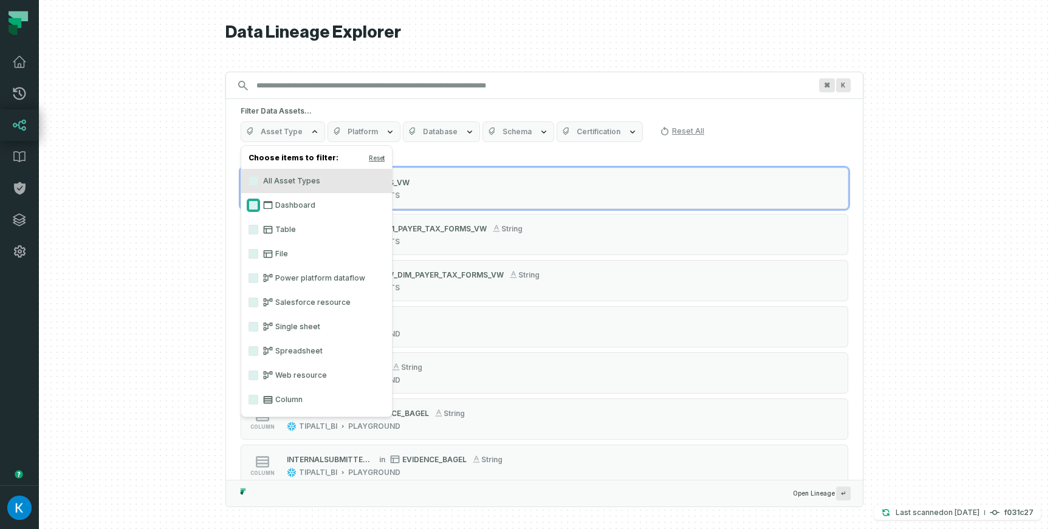
click at [255, 202] on button "Dashboard" at bounding box center [254, 206] width 10 height 10
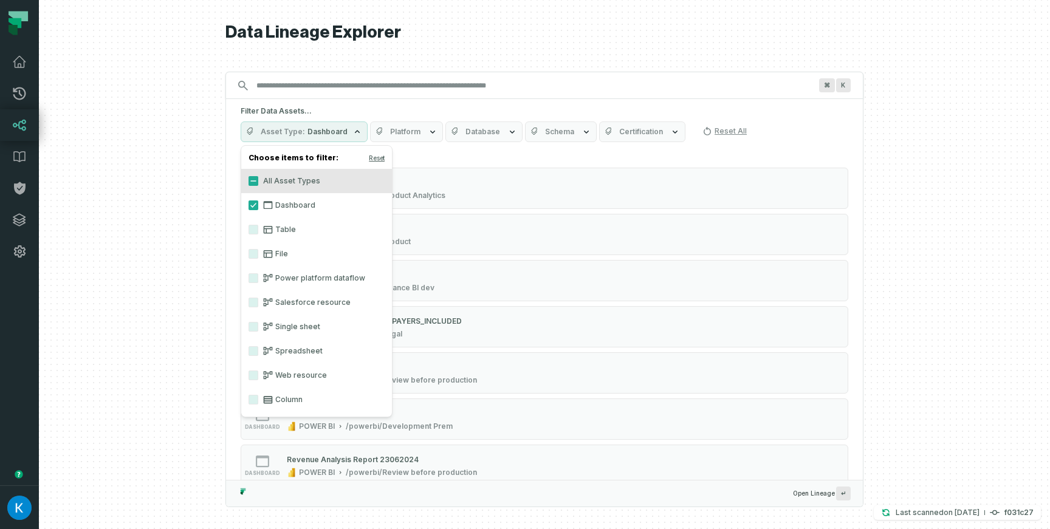
click at [402, 131] on span "Platform" at bounding box center [405, 132] width 30 height 10
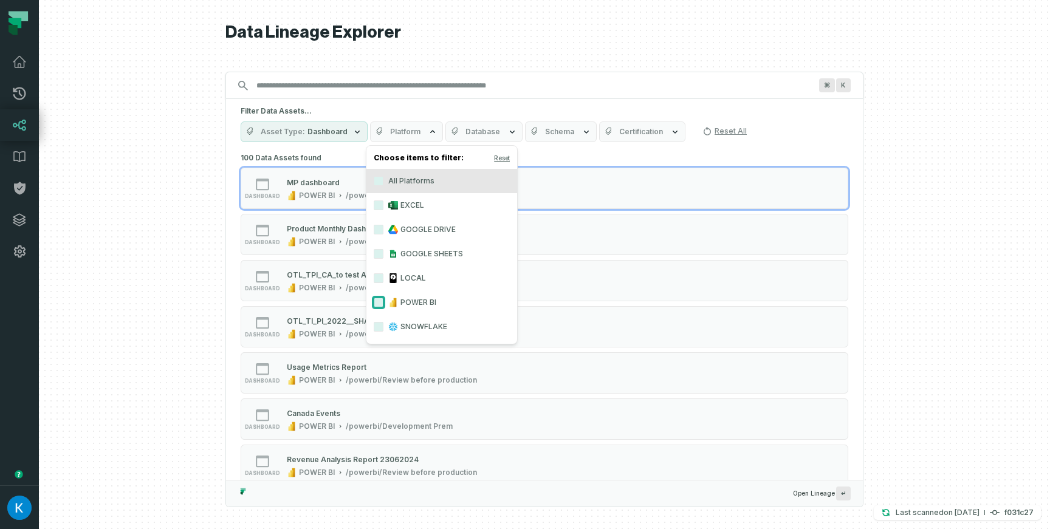
click at [376, 301] on button "POWER BI" at bounding box center [379, 303] width 10 height 10
click at [160, 196] on div at bounding box center [544, 264] width 1011 height 529
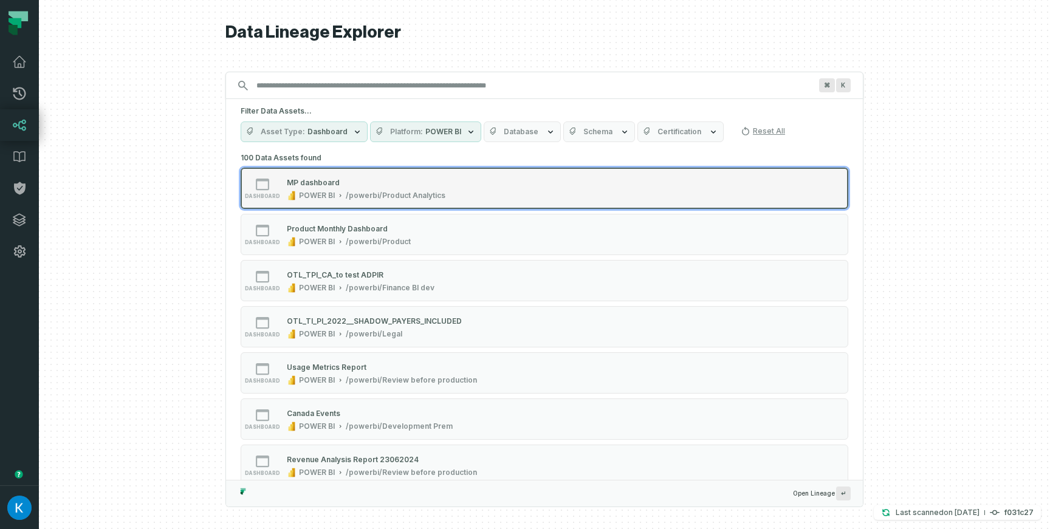
click at [326, 189] on div "MP dashboard POWER BI /powerbi/Product Analytics" at bounding box center [366, 188] width 168 height 24
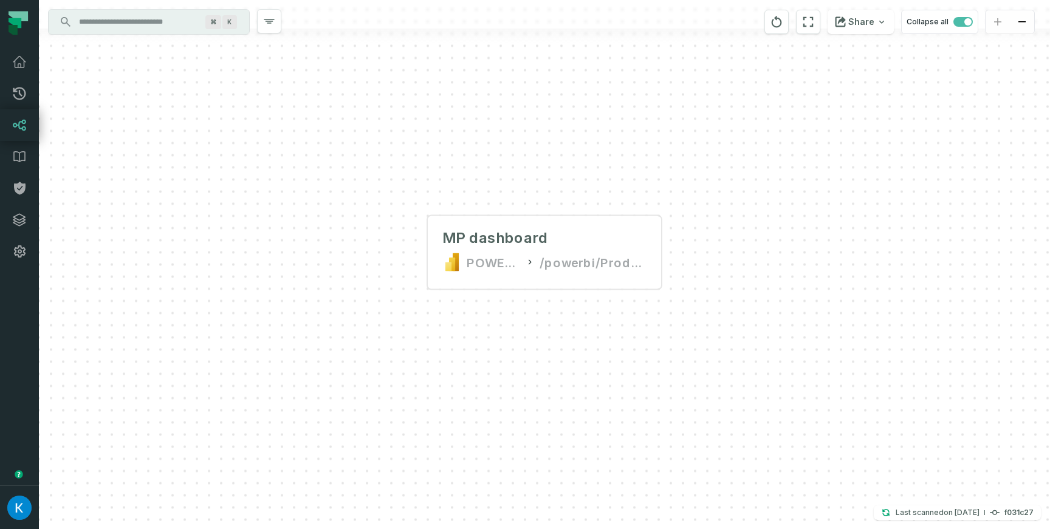
click at [125, 13] on input "Discovery Provider cmdk menu" at bounding box center [138, 21] width 132 height 19
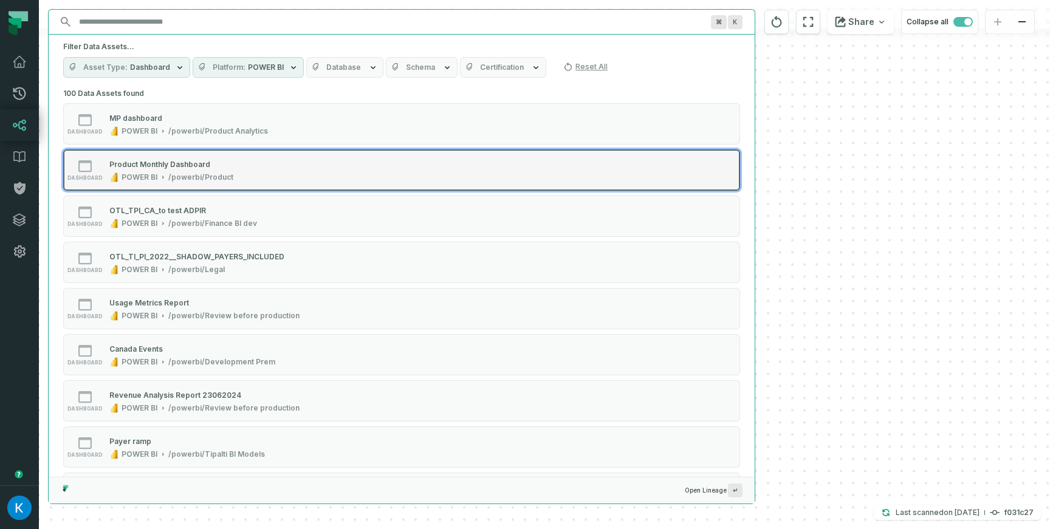
click at [175, 168] on div "Product Monthly Dashboard" at bounding box center [159, 164] width 101 height 9
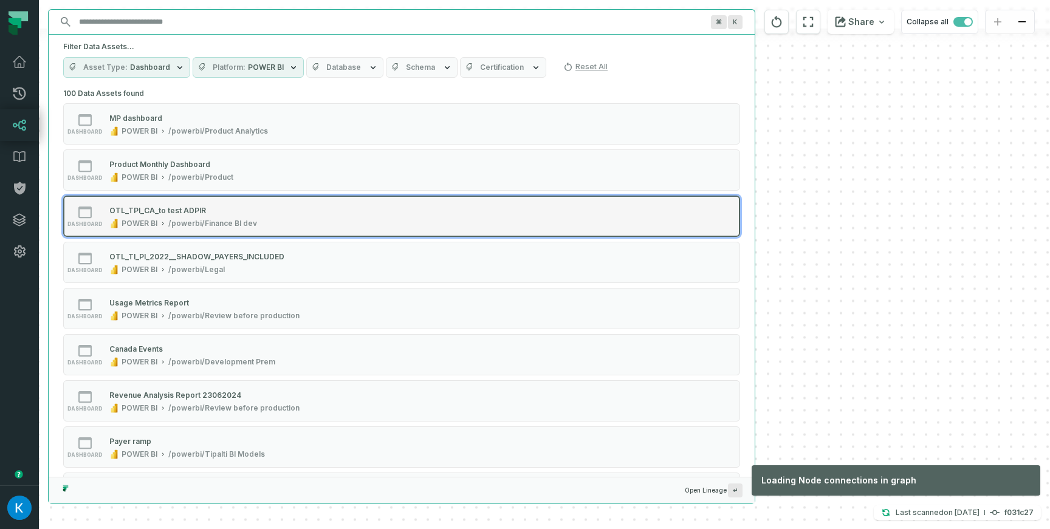
click at [169, 217] on div "OTL_TPI_CA_to test ADPIR POWER BI /powerbi/Finance BI dev" at bounding box center [183, 216] width 157 height 24
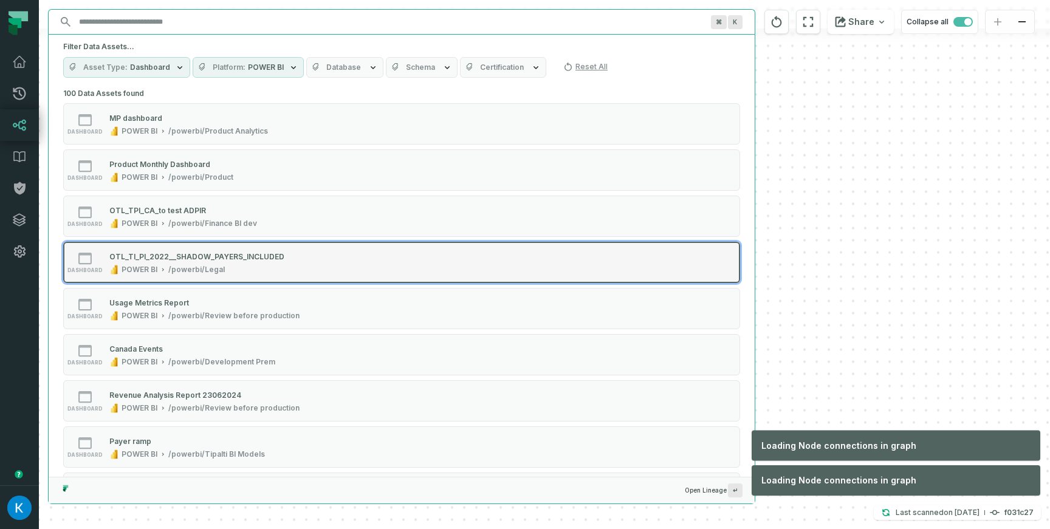
click at [168, 264] on div "OTL_TI_PI_2022__SHADOW_PAYERS_INCLUDED POWER BI /powerbi/Legal" at bounding box center [197, 262] width 185 height 24
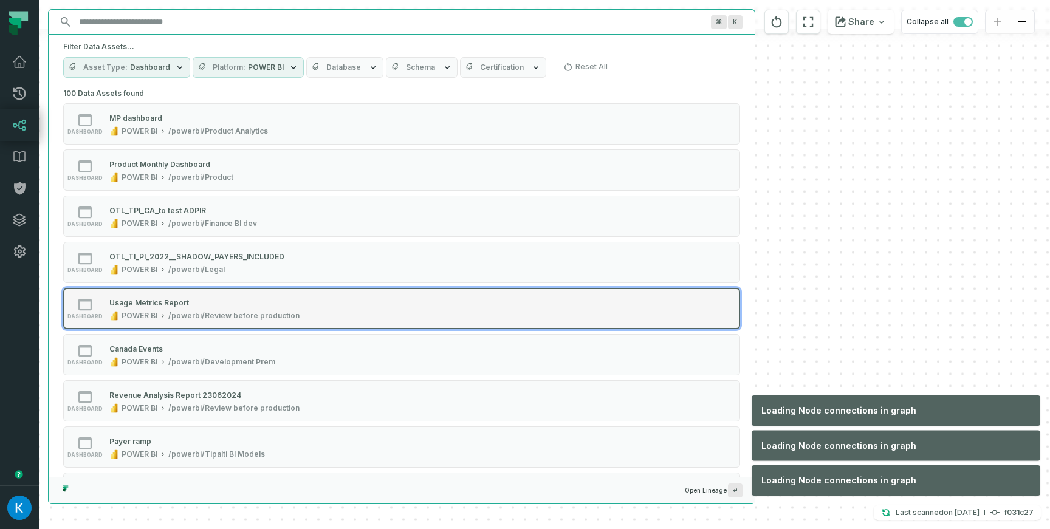
click at [163, 313] on icon "Suggestions" at bounding box center [163, 316] width 6 height 6
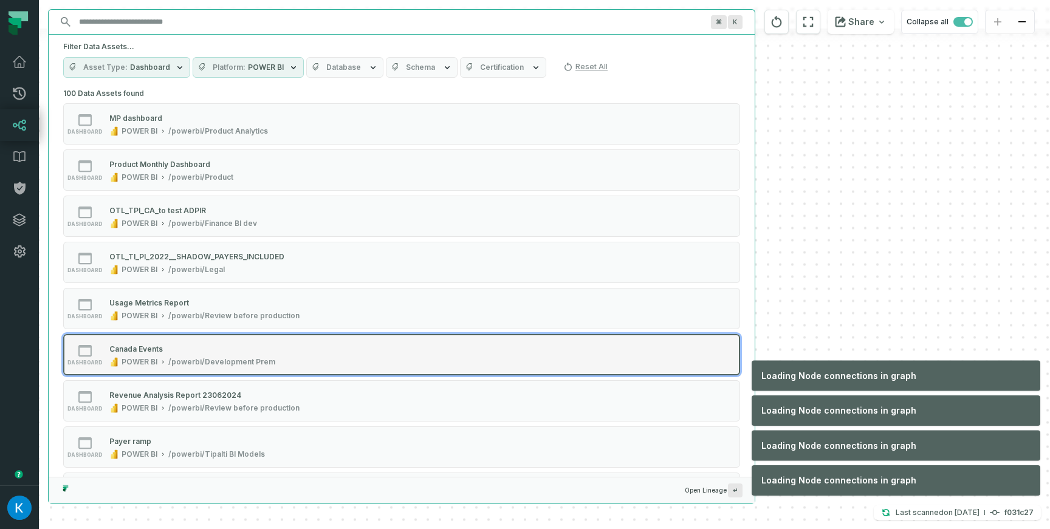
click at [168, 353] on div "Canada Events" at bounding box center [192, 349] width 166 height 12
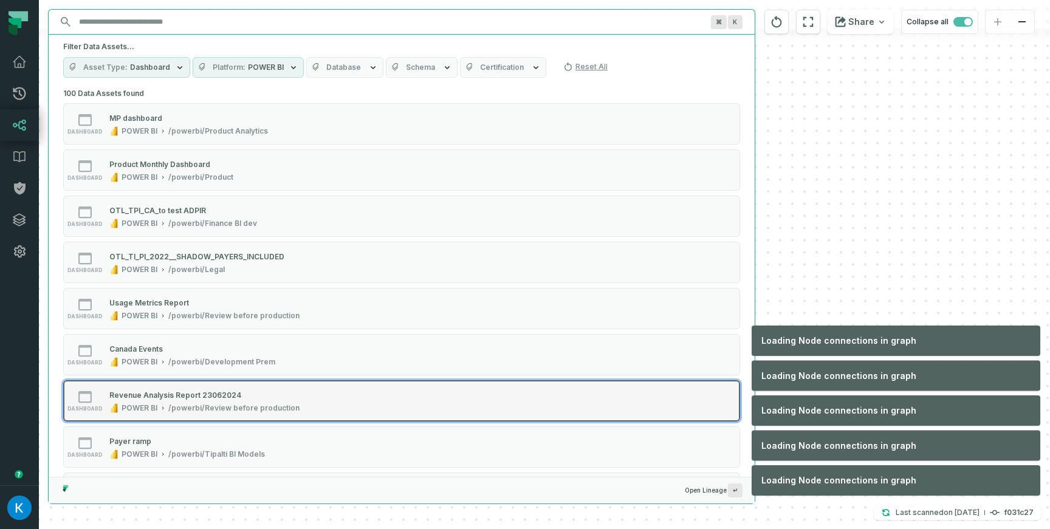
click at [164, 394] on div "Revenue Analysis Report 23062024" at bounding box center [175, 395] width 132 height 9
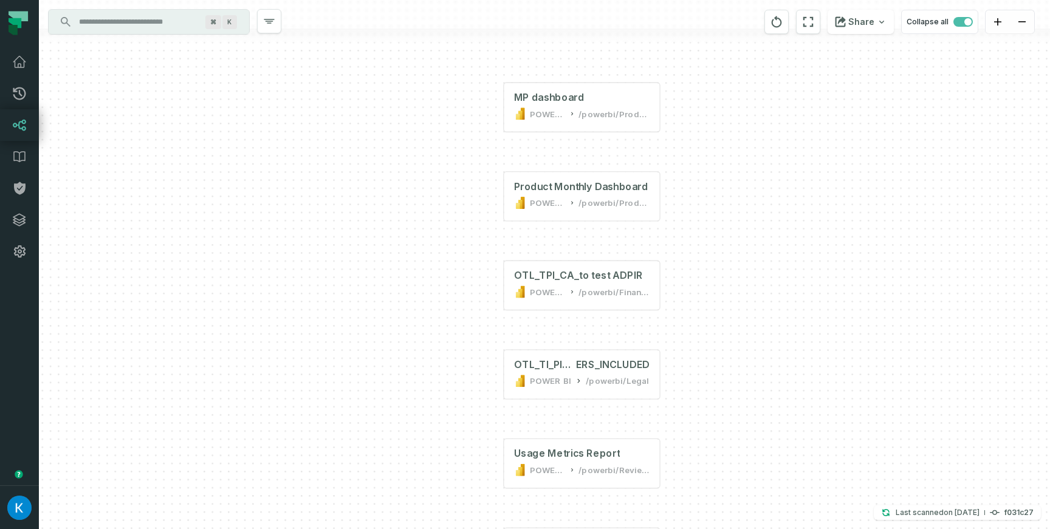
drag, startPoint x: 756, startPoint y: 167, endPoint x: 730, endPoint y: 326, distance: 161.4
click at [746, 335] on div "+ MP dashboard POWER BI /powerbi/Product Analytics + Product Monthly Dashboard …" at bounding box center [544, 264] width 1011 height 529
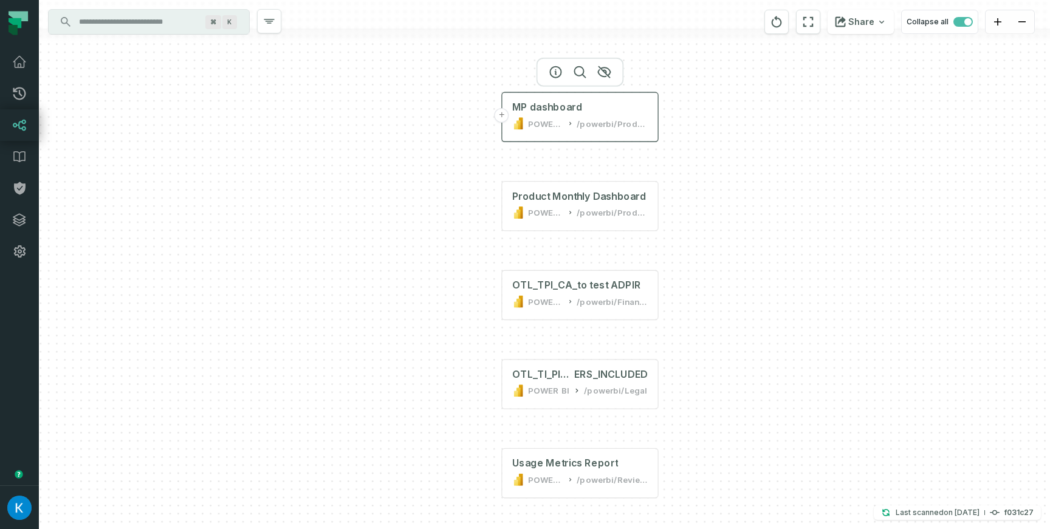
click at [503, 118] on button "+" at bounding box center [502, 115] width 15 height 15
click at [502, 114] on button "+" at bounding box center [502, 115] width 15 height 15
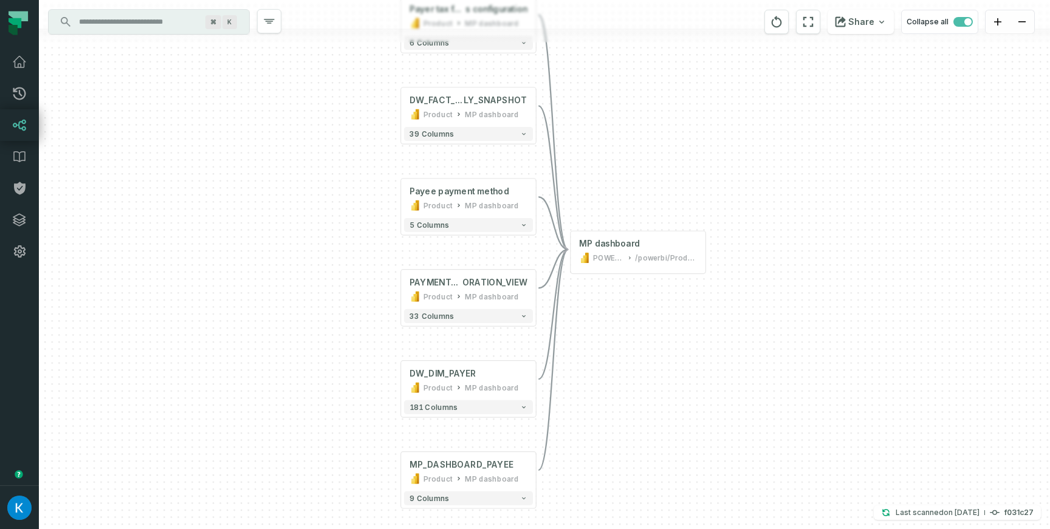
drag, startPoint x: 648, startPoint y: 309, endPoint x: 581, endPoint y: 246, distance: 92.0
click at [583, 248] on div "+ Payer tax form s configuration Product MP dashboard + 6 columns + DW_FACT_PAY…" at bounding box center [544, 264] width 1011 height 529
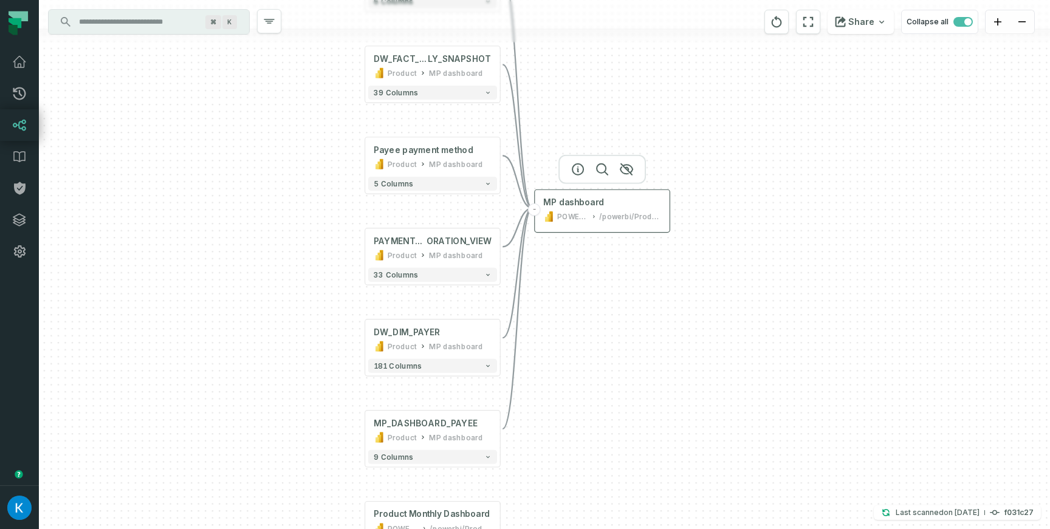
click at [538, 207] on button "-" at bounding box center [534, 210] width 13 height 13
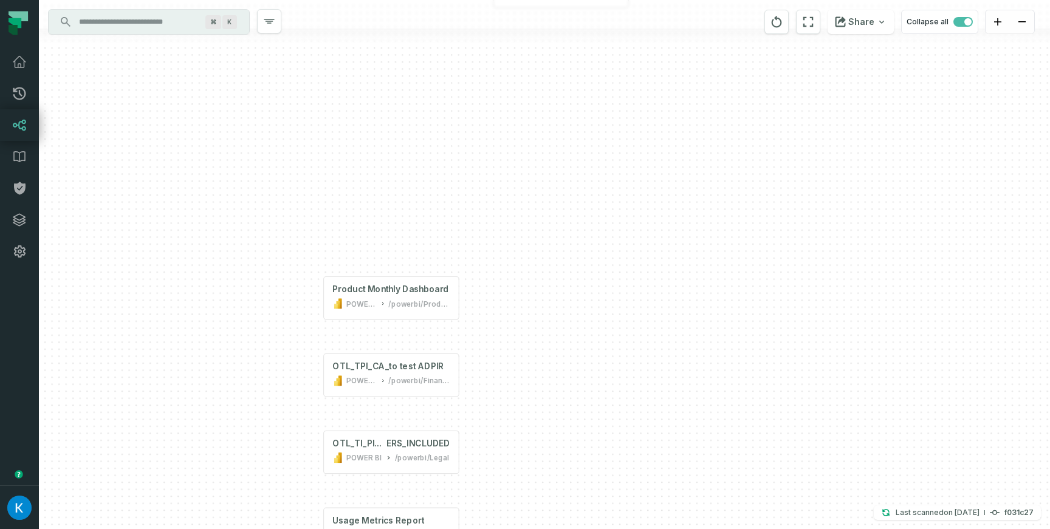
drag, startPoint x: 608, startPoint y: 354, endPoint x: 452, endPoint y: 204, distance: 217.5
click at [566, 129] on div "+ MP dashboard POWER BI /powerbi/Product Analytics + Product Monthly Dashboard …" at bounding box center [544, 264] width 1011 height 529
click at [326, 298] on button "+" at bounding box center [323, 296] width 13 height 13
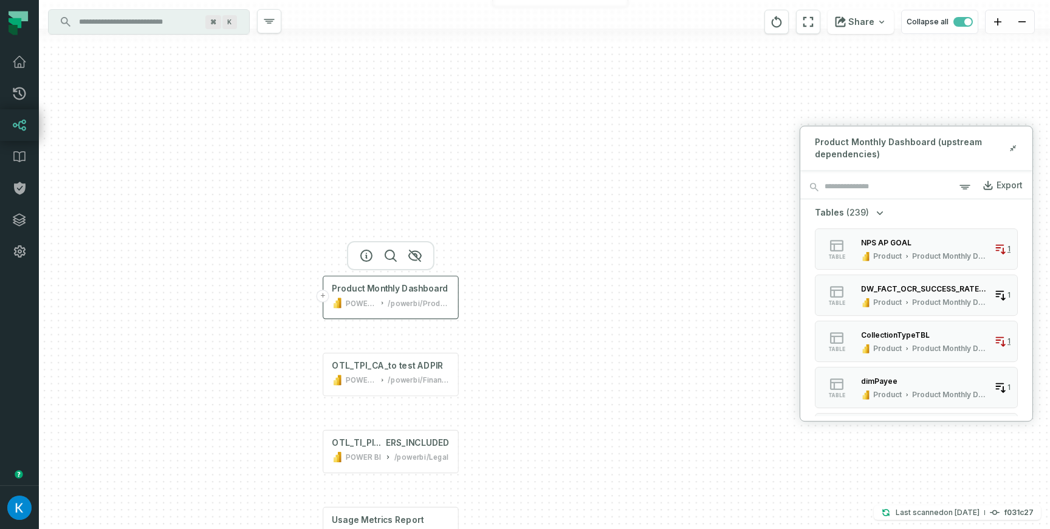
click at [321, 295] on button "+" at bounding box center [323, 296] width 13 height 13
click at [933, 242] on div "NPS AP GOAL" at bounding box center [925, 243] width 128 height 12
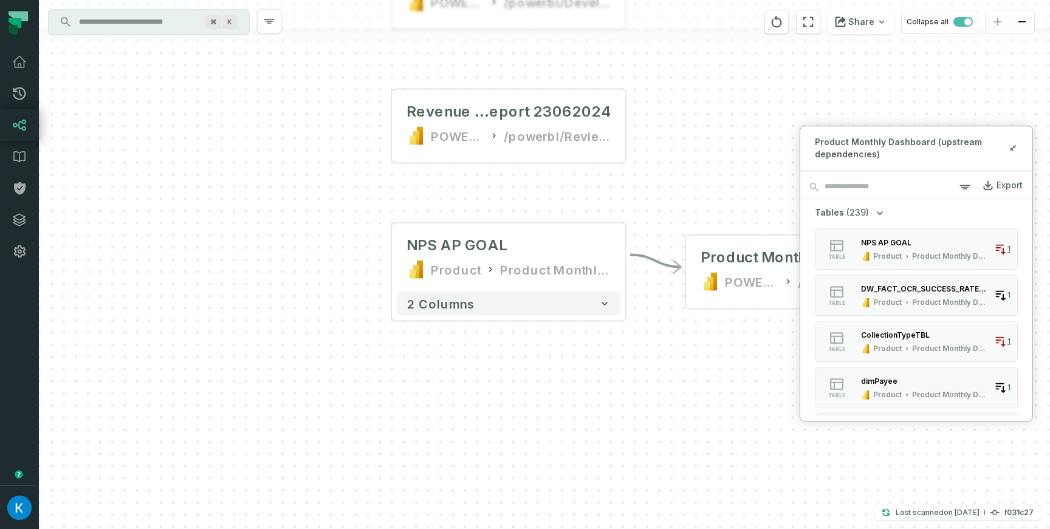
drag, startPoint x: 649, startPoint y: 390, endPoint x: 448, endPoint y: 337, distance: 208.0
click at [444, 394] on div "+ MP dashboard POWER BI /powerbi/Product Analytics + Product Monthly Dashboard …" at bounding box center [544, 264] width 1011 height 529
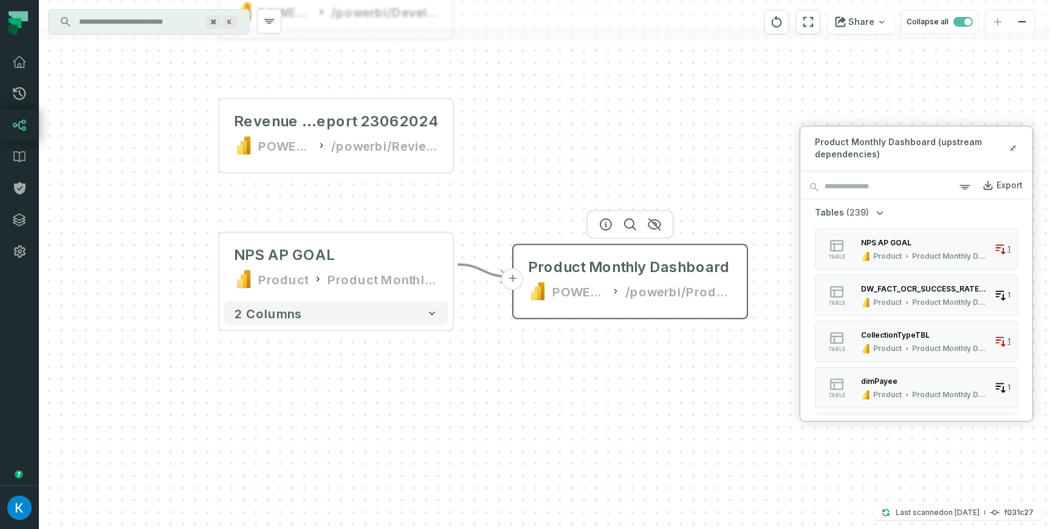
click at [513, 278] on button "+" at bounding box center [513, 280] width 22 height 22
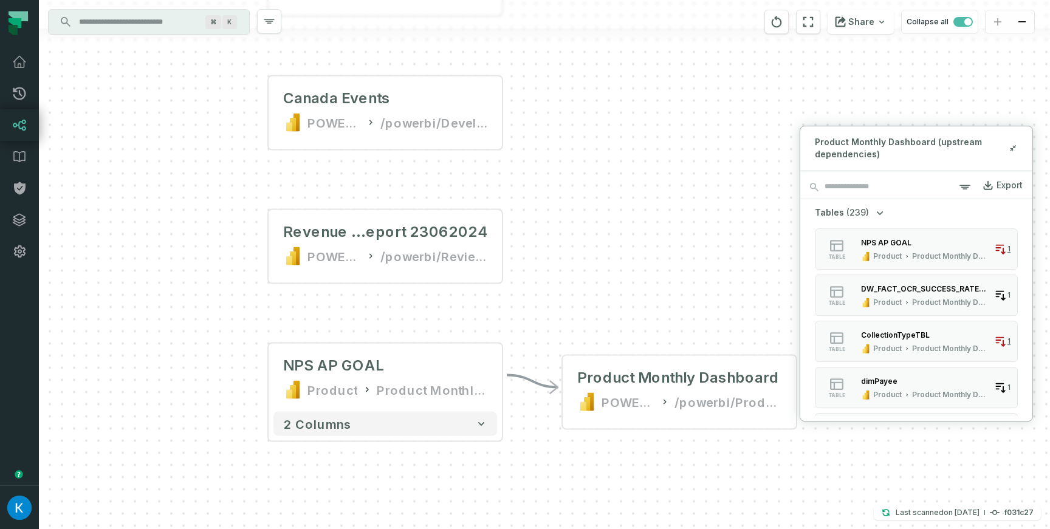
drag, startPoint x: 565, startPoint y: 150, endPoint x: 621, endPoint y: 288, distance: 148.9
click at [636, 292] on div "+ MP dashboard POWER BI /powerbi/Product Analytics + Product Monthly Dashboard …" at bounding box center [544, 264] width 1011 height 529
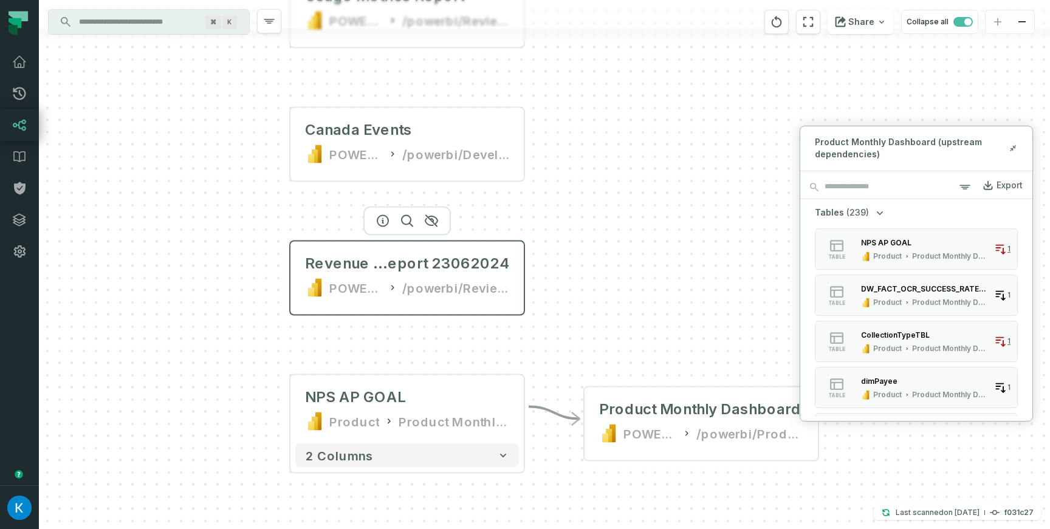
click at [305, 273] on div "Revenue Analysis R eport 23062024 POWER BI /powerbi/Review before production" at bounding box center [407, 276] width 224 height 58
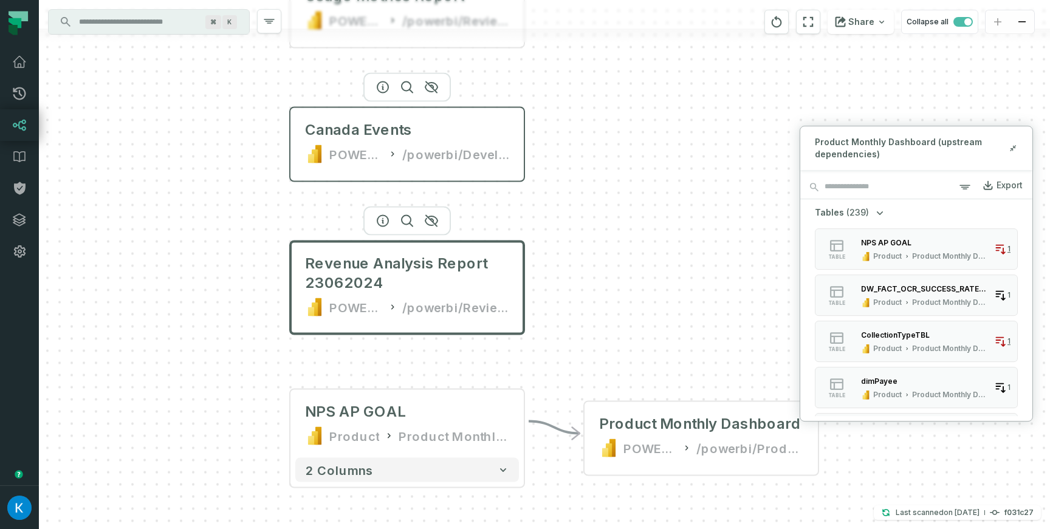
click at [389, 145] on div "POWER BI /powerbi/Development Prem" at bounding box center [407, 154] width 204 height 19
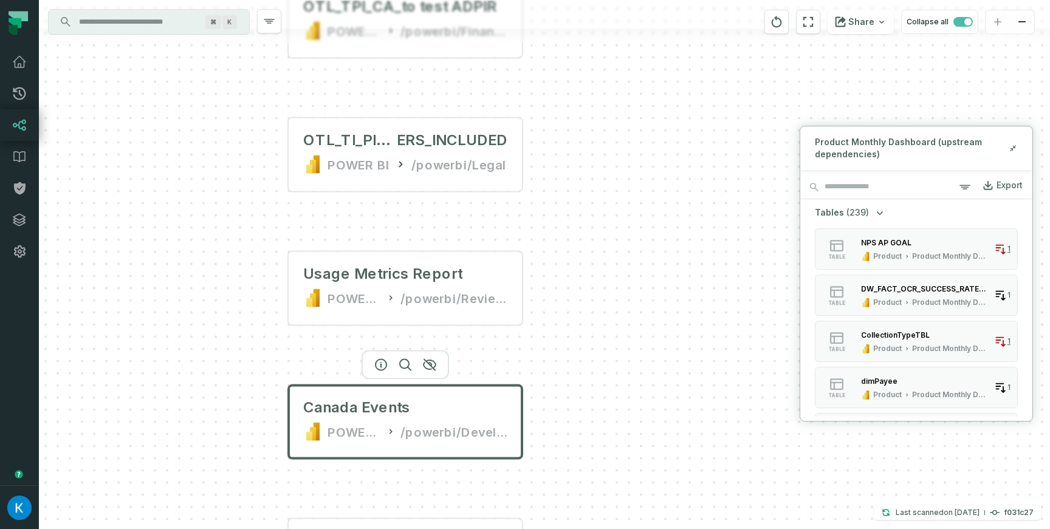
drag, startPoint x: 635, startPoint y: 106, endPoint x: 632, endPoint y: 383, distance: 277.2
click at [632, 383] on div "+ MP dashboard POWER BI /powerbi/Product Analytics + Product Monthly Dashboard …" at bounding box center [544, 264] width 1011 height 529
click at [444, 298] on div "/powerbi/Review before production" at bounding box center [453, 298] width 107 height 19
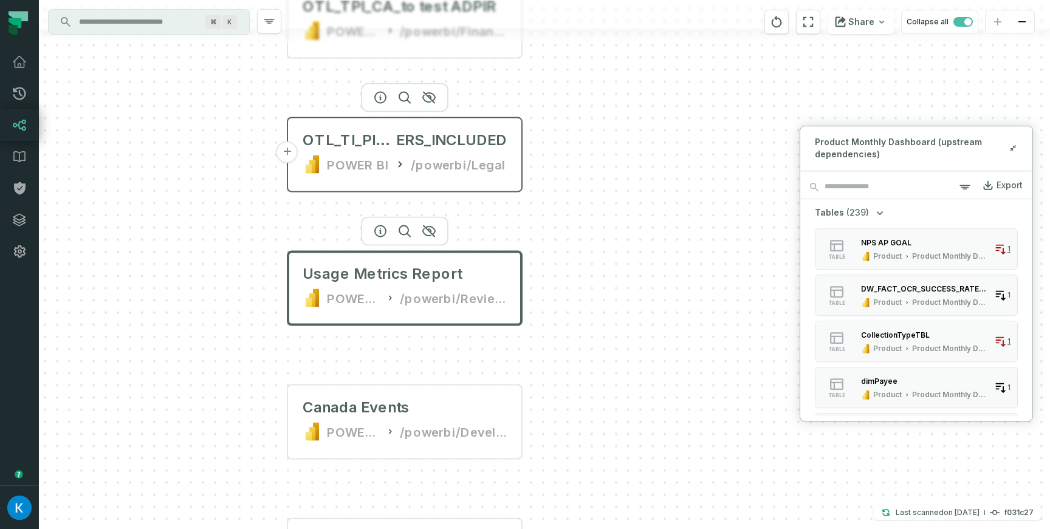
click at [457, 151] on div "OTL_TI_PI_2022__SHADOW_PAY ERS_INCLUDED POWER BI /powerbi/Legal" at bounding box center [405, 152] width 224 height 58
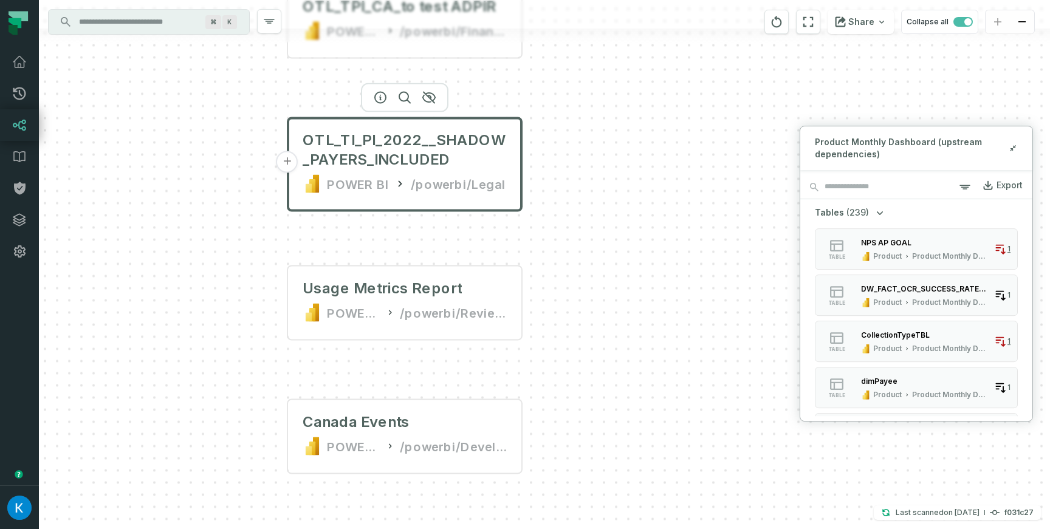
click at [281, 161] on button "+" at bounding box center [288, 162] width 22 height 22
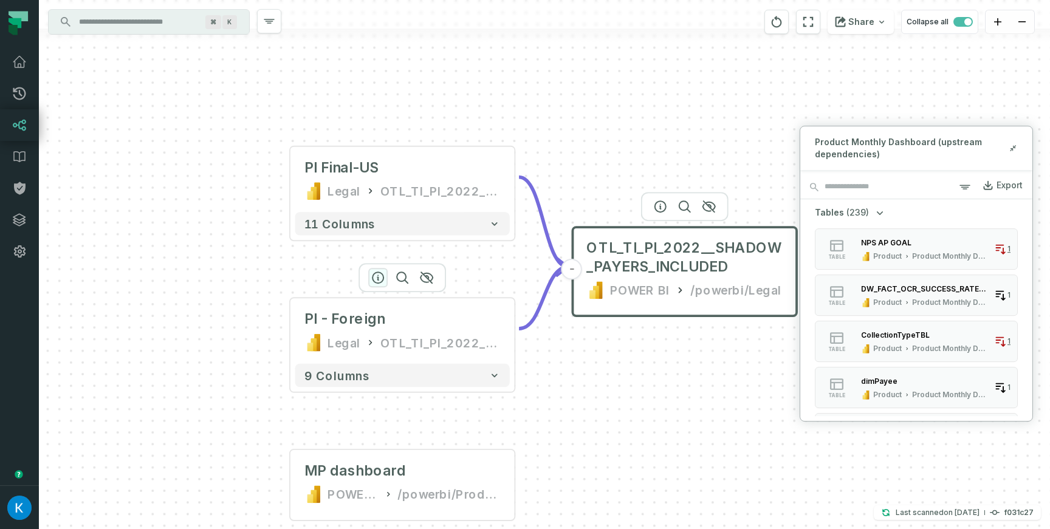
drag, startPoint x: 486, startPoint y: 343, endPoint x: 373, endPoint y: 279, distance: 129.3
click at [390, 331] on div "PI - Foreign Legal OTL_TI_PI_2022__SHADOW_PAYERS_INCLUDED" at bounding box center [402, 331] width 215 height 56
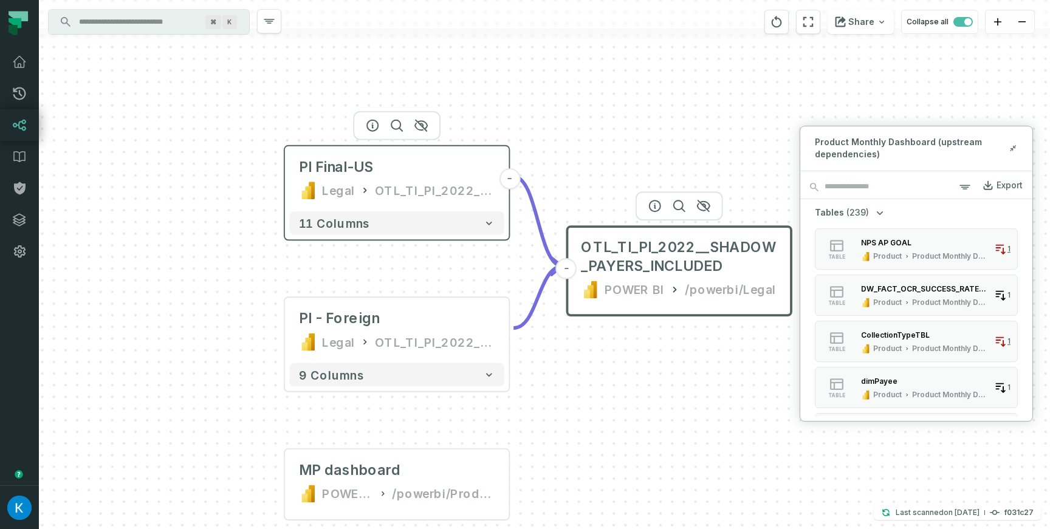
click at [293, 173] on div "PI Final-US Legal OTL_TI_PI_2022__SHADOW_PAYERS_INCLUDED" at bounding box center [397, 179] width 215 height 56
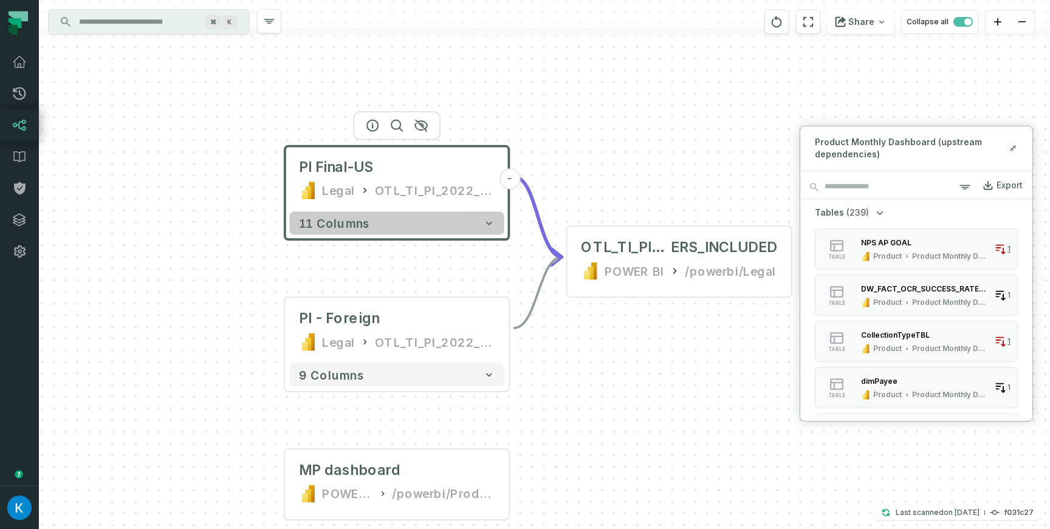
click at [343, 224] on span "11 columns" at bounding box center [334, 223] width 71 height 14
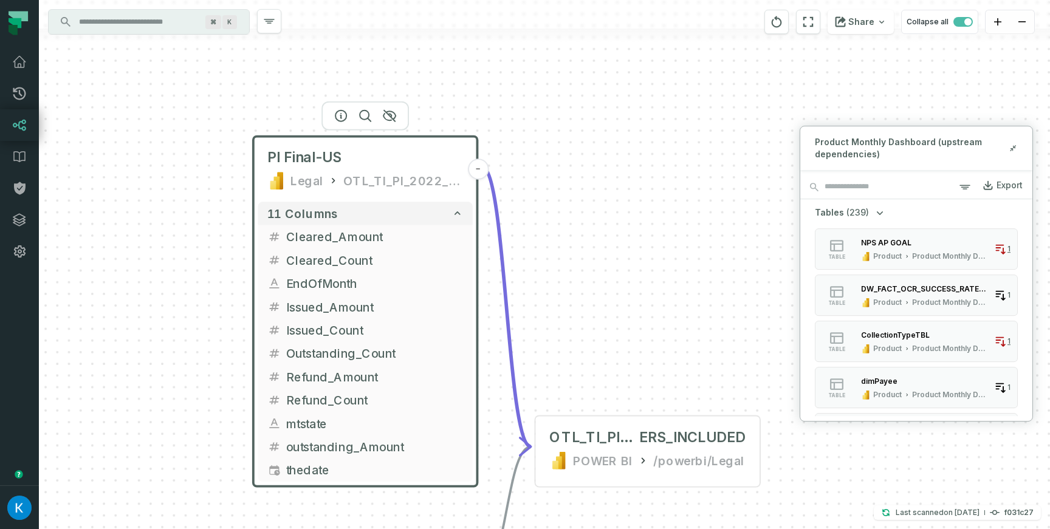
drag, startPoint x: 226, startPoint y: 242, endPoint x: 195, endPoint y: 232, distance: 32.5
click at [195, 232] on div "PI Final-US Legal OTL_TI_PI_2022__SHADOW_PAYERS_INCLUDED - 11 columns Cleared_A…" at bounding box center [544, 264] width 1011 height 529
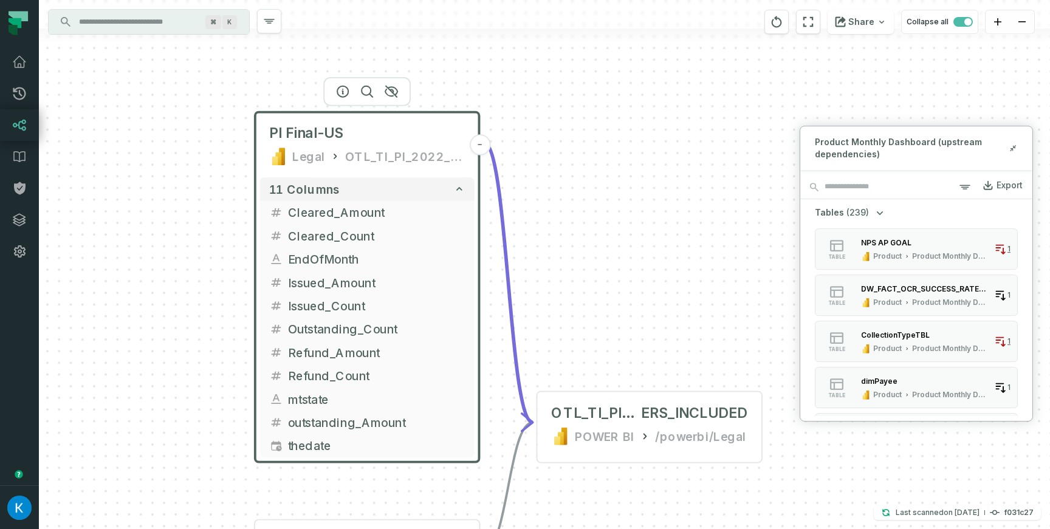
drag, startPoint x: 302, startPoint y: 179, endPoint x: 310, endPoint y: 115, distance: 64.3
click at [309, 147] on div "Legal" at bounding box center [308, 156] width 33 height 19
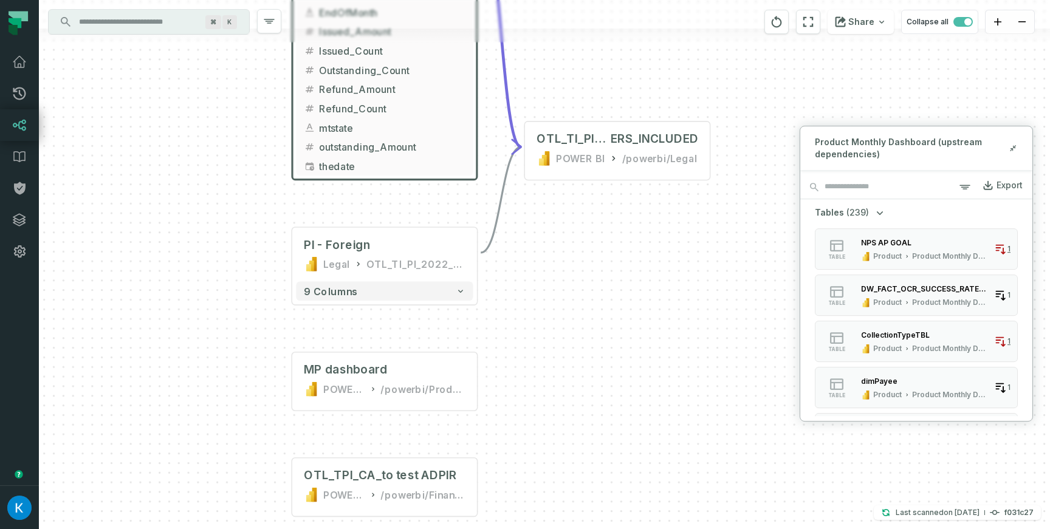
drag, startPoint x: 257, startPoint y: 396, endPoint x: 287, endPoint y: 251, distance: 148.4
click at [267, 171] on div "PI Final-US Legal OTL_TI_PI_2022__SHADOW_PAYERS_INCLUDED - 11 columns Cleared_A…" at bounding box center [544, 264] width 1011 height 529
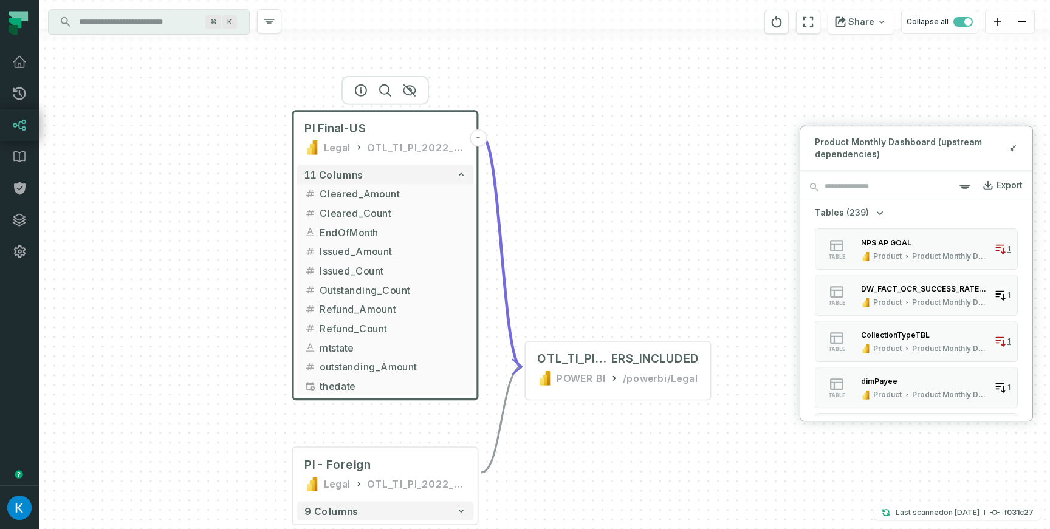
drag, startPoint x: 264, startPoint y: 246, endPoint x: 266, endPoint y: 465, distance: 219.4
click at [266, 465] on div "PI Final-US Legal OTL_TI_PI_2022__SHADOW_PAYERS_INCLUDED - 11 columns Cleared_A…" at bounding box center [544, 264] width 1011 height 529
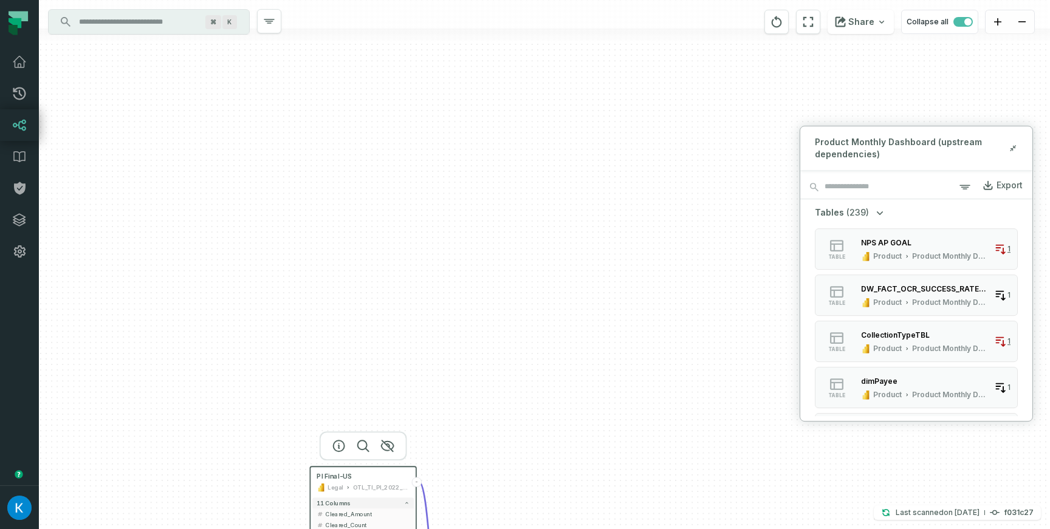
drag, startPoint x: 545, startPoint y: 139, endPoint x: 557, endPoint y: 388, distance: 250.1
click at [557, 388] on div "PI Final-US Legal OTL_TI_PI_2022__SHADOW_PAYERS_INCLUDED - 11 columns Cleared_A…" at bounding box center [544, 264] width 1011 height 529
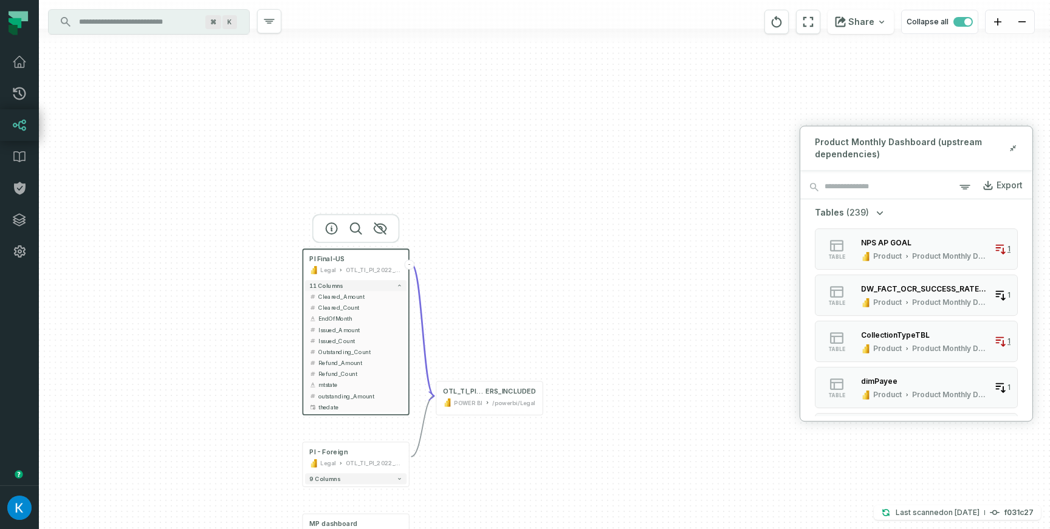
drag, startPoint x: 514, startPoint y: 380, endPoint x: 489, endPoint y: 6, distance: 374.6
click at [491, 7] on div "PI Final-US Legal OTL_TI_PI_2022__SHADOW_PAYERS_INCLUDED - 11 columns Cleared_A…" at bounding box center [544, 264] width 1011 height 529
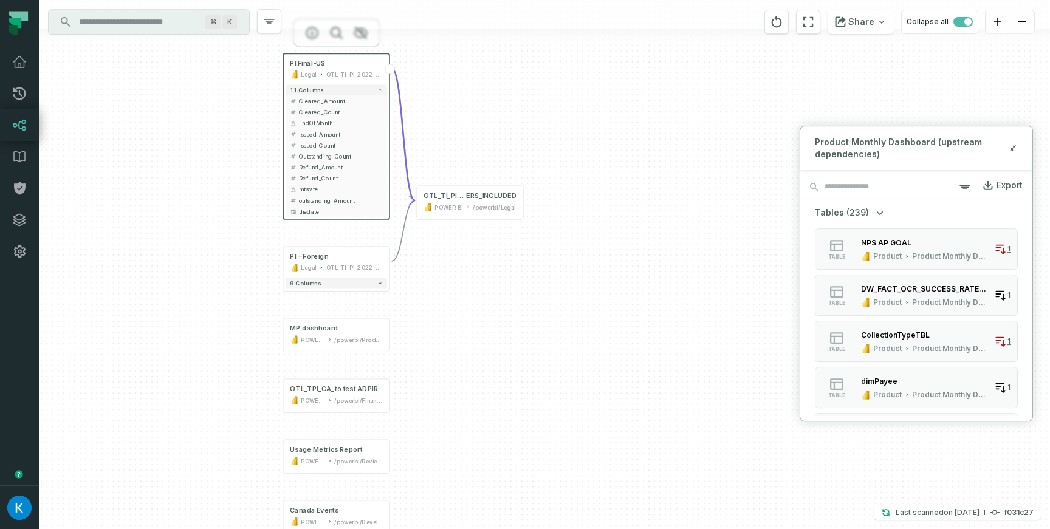
drag, startPoint x: 535, startPoint y: 373, endPoint x: 521, endPoint y: 220, distance: 153.8
click at [531, 218] on div "PI Final-US Legal OTL_TI_PI_2022__SHADOW_PAYERS_INCLUDED - 11 columns Cleared_A…" at bounding box center [544, 264] width 1011 height 529
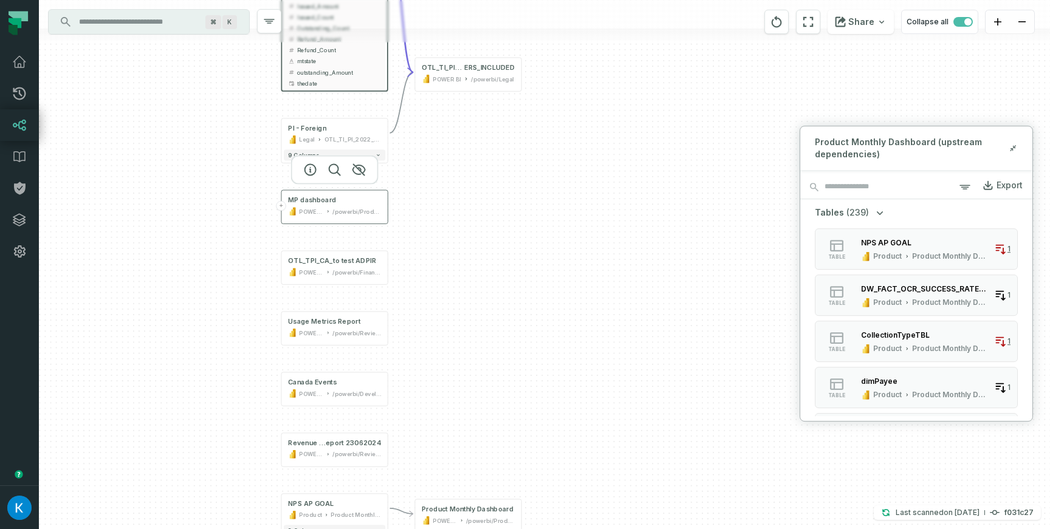
click at [282, 206] on button "+" at bounding box center [282, 206] width 10 height 10
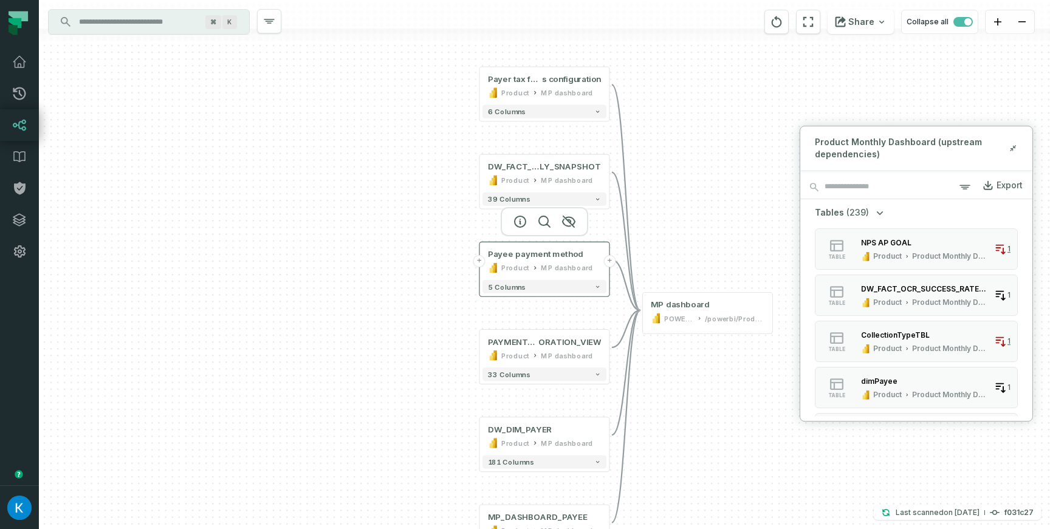
click at [477, 263] on button "+" at bounding box center [479, 261] width 12 height 12
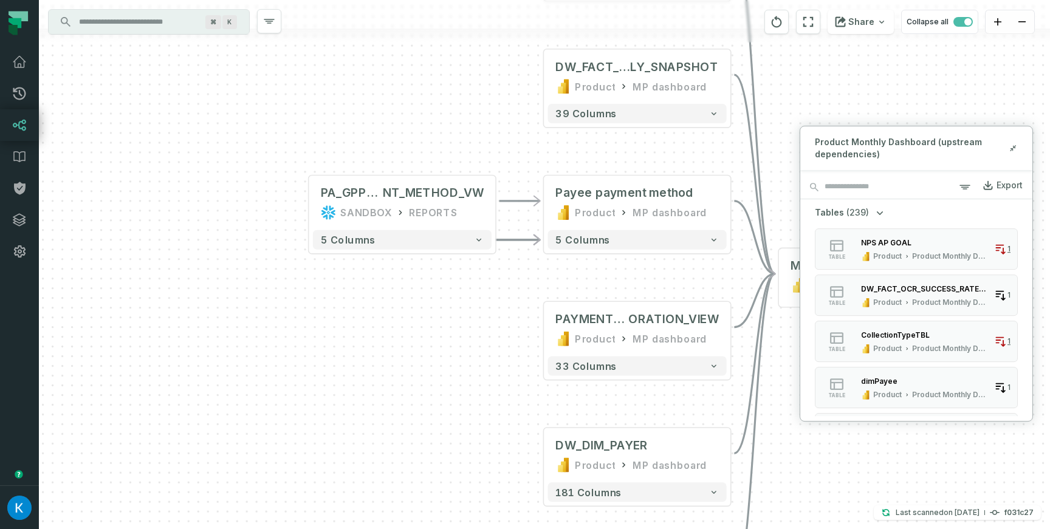
drag, startPoint x: 422, startPoint y: 203, endPoint x: 324, endPoint y: 143, distance: 115.1
click at [325, 142] on div "+ PA_GPP_DASHBOARD_PAYEE_PAYME NT_METHOD_VW SANDBOX REPORTS + 5 columns + Payer…" at bounding box center [544, 264] width 1011 height 529
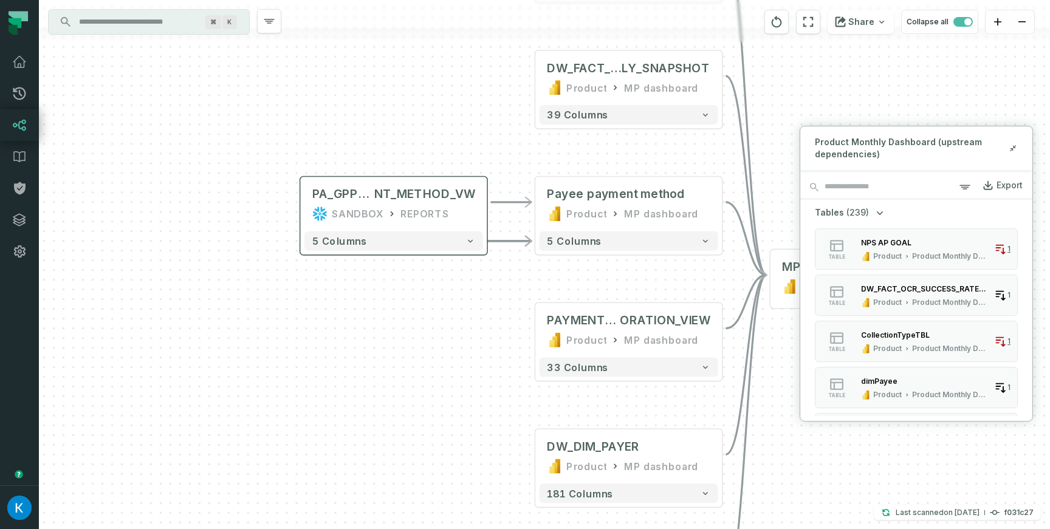
click at [469, 251] on div "5 columns" at bounding box center [393, 240] width 187 height 27
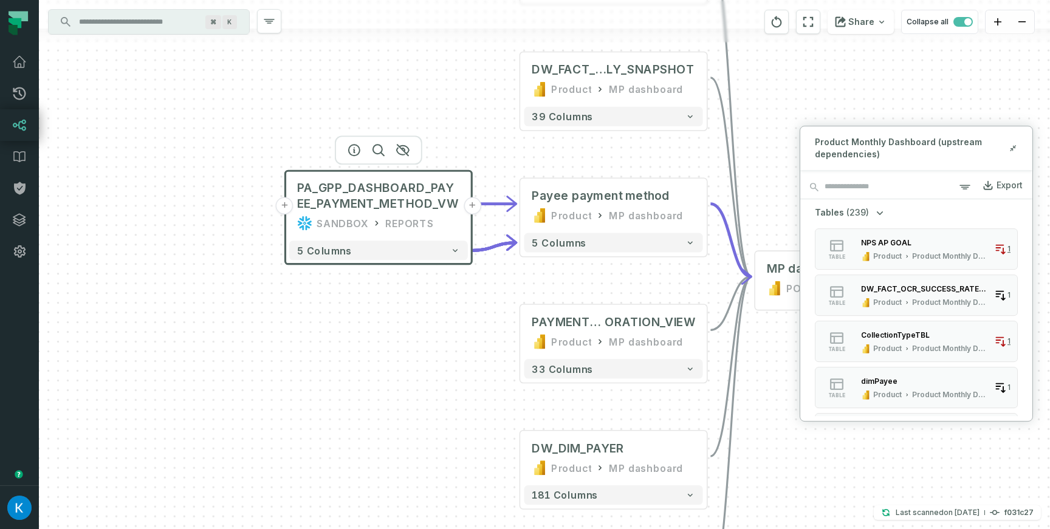
drag, startPoint x: 465, startPoint y: 327, endPoint x: 384, endPoint y: 301, distance: 85.0
click at [381, 304] on div "+ PA_GPP_DASHBOARD_PAYEE_PAYMENT_METHOD_VW SANDBOX REPORTS + 5 columns + Payer …" at bounding box center [544, 264] width 1011 height 529
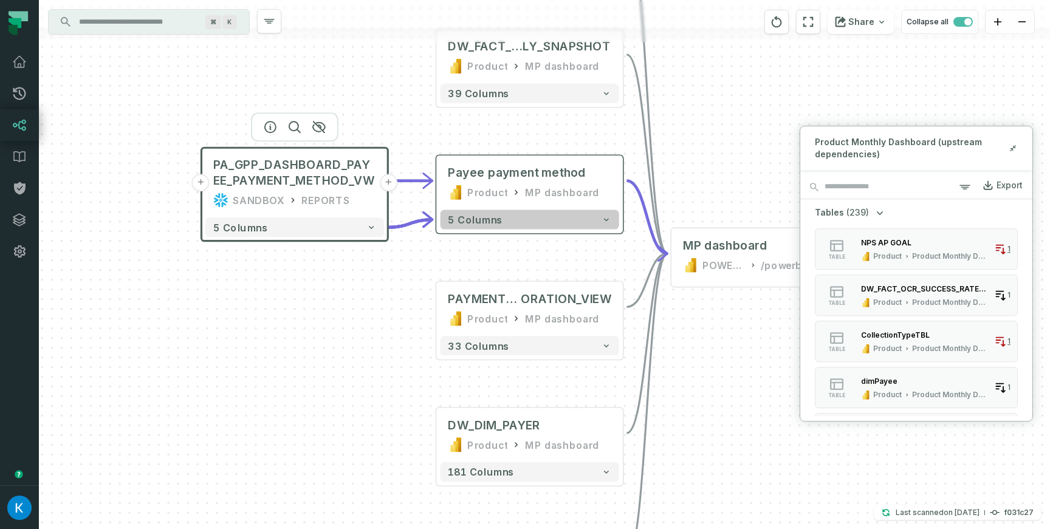
click at [576, 221] on button "5 columns" at bounding box center [530, 219] width 179 height 19
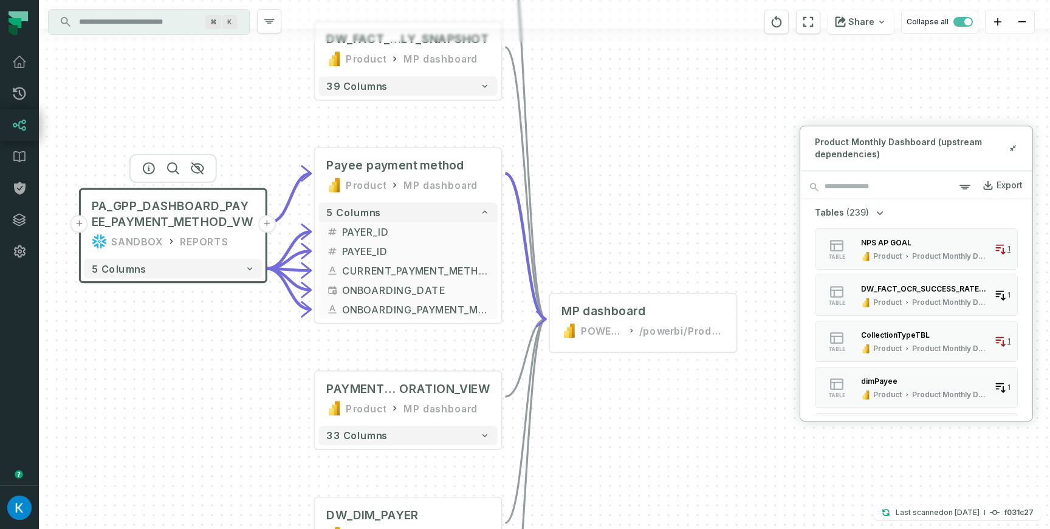
drag, startPoint x: 362, startPoint y: 346, endPoint x: 260, endPoint y: 339, distance: 102.4
click at [260, 339] on div "+ PA_GPP_DASHBOARD_PAYEE_PAYMENT_METHOD_VW SANDBOX REPORTS + 5 columns + Payer …" at bounding box center [544, 264] width 1011 height 529
click at [615, 198] on div "+ PA_GPP_DASHBOARD_PAYEE_PAYMENT_METHOD_VW SANDBOX REPORTS + 5 columns + Payer …" at bounding box center [544, 264] width 1011 height 529
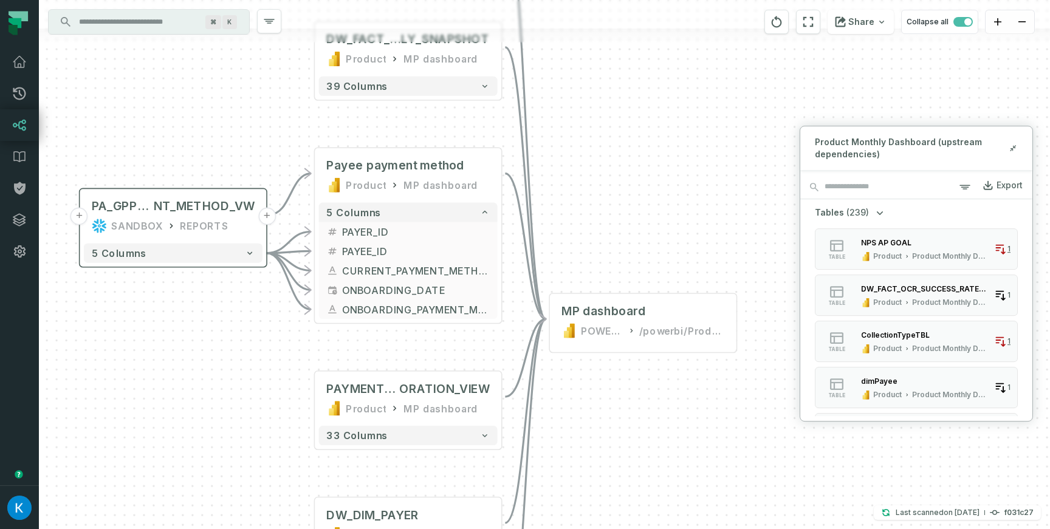
click at [257, 242] on div "5 columns" at bounding box center [173, 252] width 187 height 27
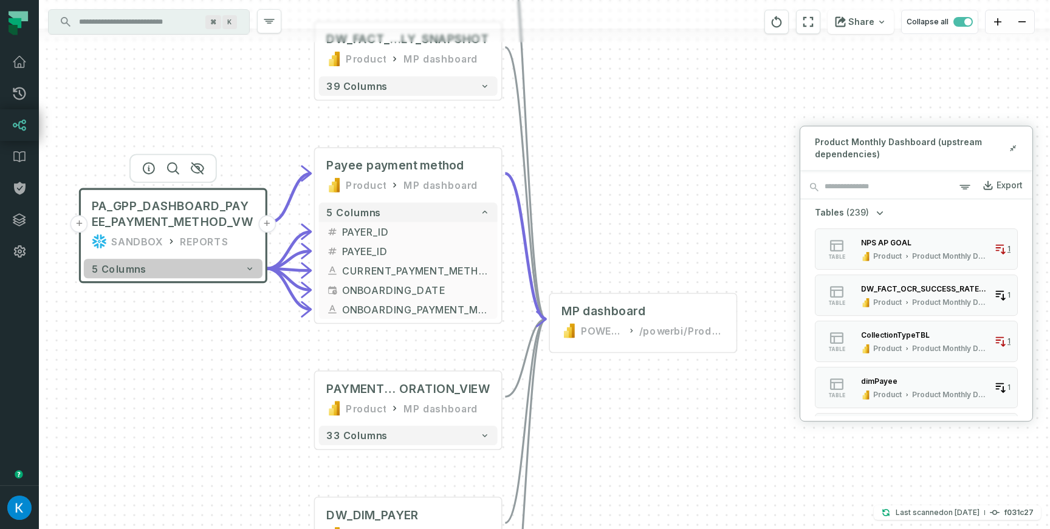
click at [252, 275] on button "5 columns" at bounding box center [173, 268] width 179 height 19
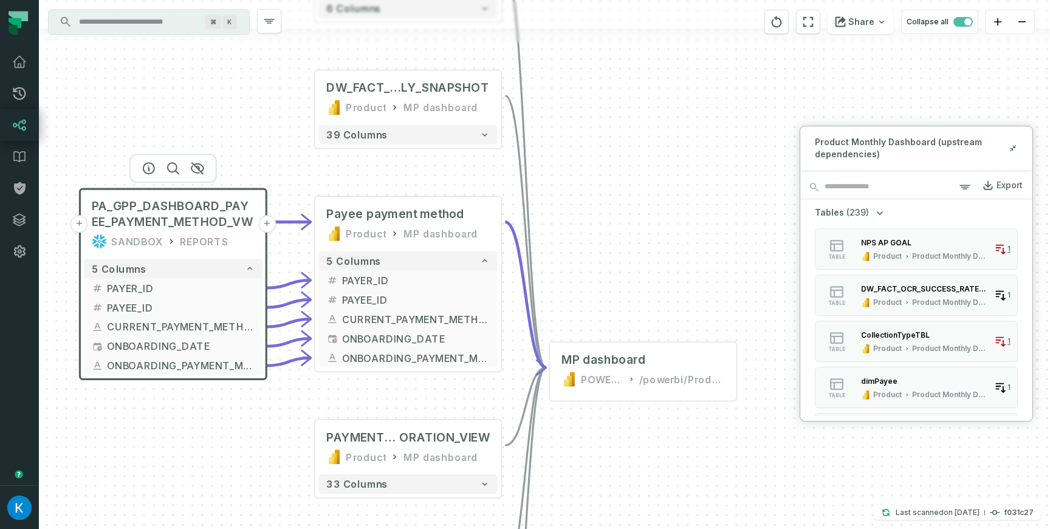
click at [677, 225] on div "+ PA_GPP_DASHBOARD_PAYEE_PAYMENT_METHOD_VW SANDBOX REPORTS + 5 columns + PAYER_…" at bounding box center [544, 264] width 1011 height 529
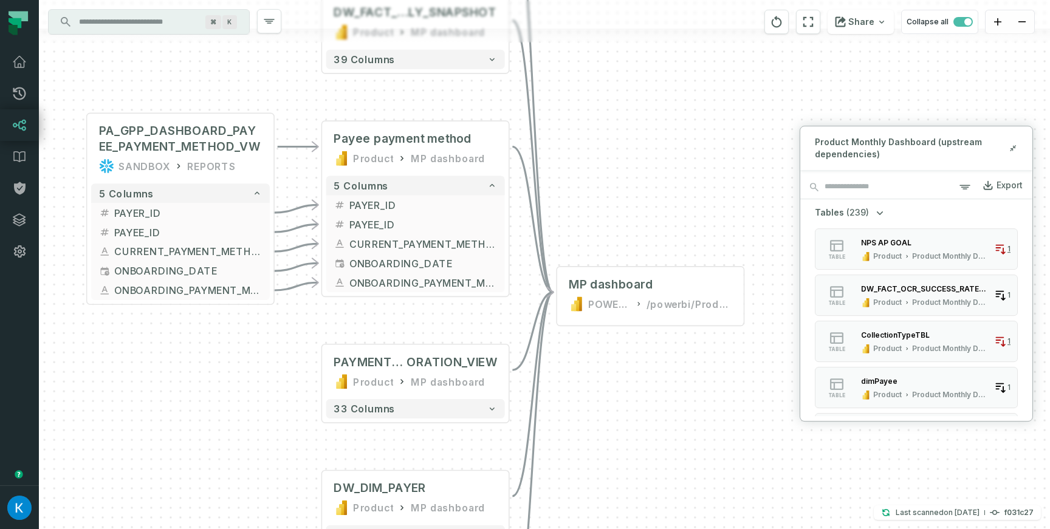
drag, startPoint x: 642, startPoint y: 279, endPoint x: 654, endPoint y: 225, distance: 54.7
click at [654, 225] on div "+ PA_GPP_DASHBOARD_PAYEE_PAYMENT_METHOD_VW SANDBOX REPORTS + 5 columns + PAYER_…" at bounding box center [544, 264] width 1011 height 529
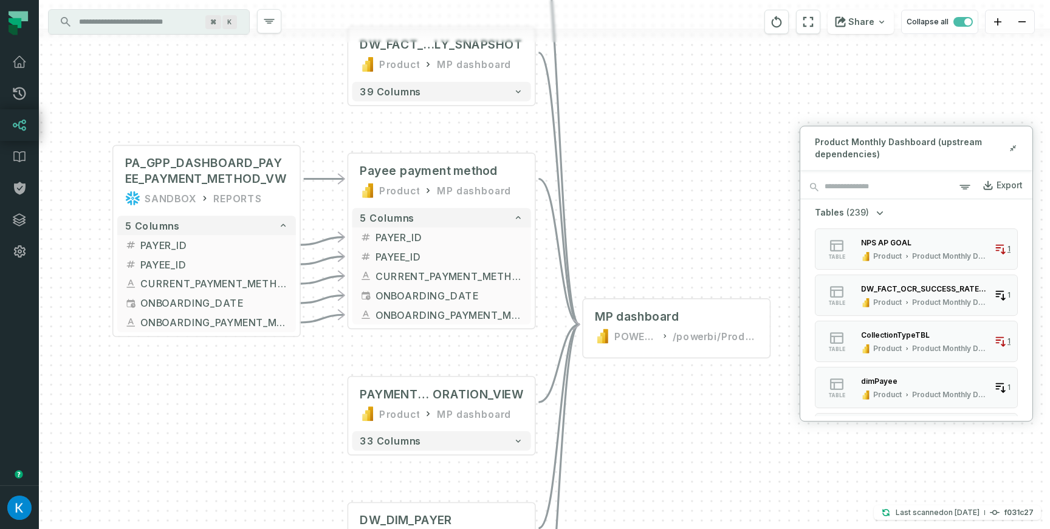
drag, startPoint x: 249, startPoint y: 397, endPoint x: 274, endPoint y: 429, distance: 40.6
click at [274, 429] on div "+ PA_GPP_DASHBOARD_PAYEE_PAYMENT_METHOD_VW SANDBOX REPORTS + 5 columns + PAYER_…" at bounding box center [544, 264] width 1011 height 529
click at [308, 129] on div "+ PA_GPP_DASHBOARD_PAYEE_PAYMENT_METHOD_VW SANDBOX REPORTS + 5 columns + PAYER_…" at bounding box center [544, 264] width 1011 height 529
drag, startPoint x: 281, startPoint y: 85, endPoint x: 227, endPoint y: 115, distance: 62.0
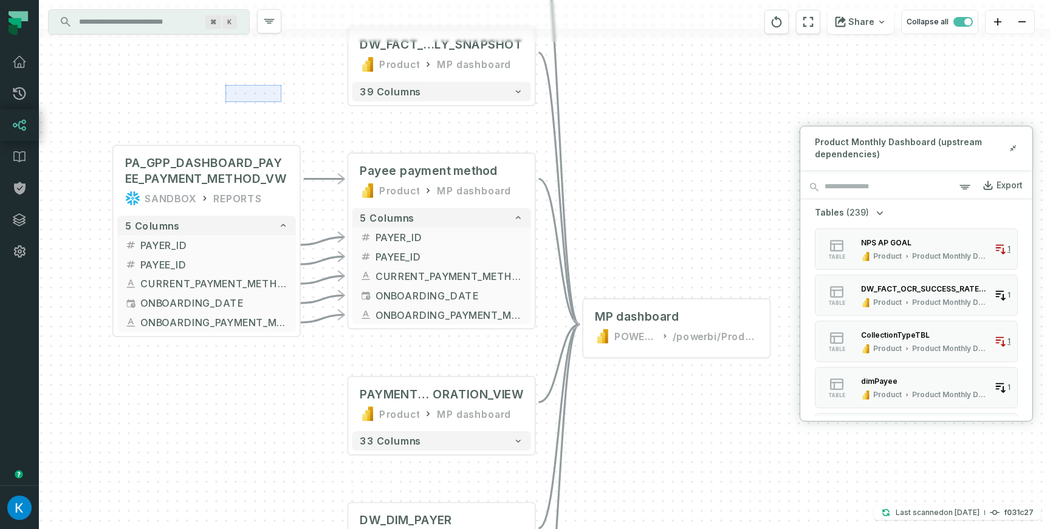
click at [227, 115] on div "+ PA_GPP_DASHBOARD_PAYEE_PAYMENT_METHOD_VW SANDBOX REPORTS + 5 columns + PAYER_…" at bounding box center [544, 264] width 1011 height 529
